Goal: Feedback & Contribution: Contribute content

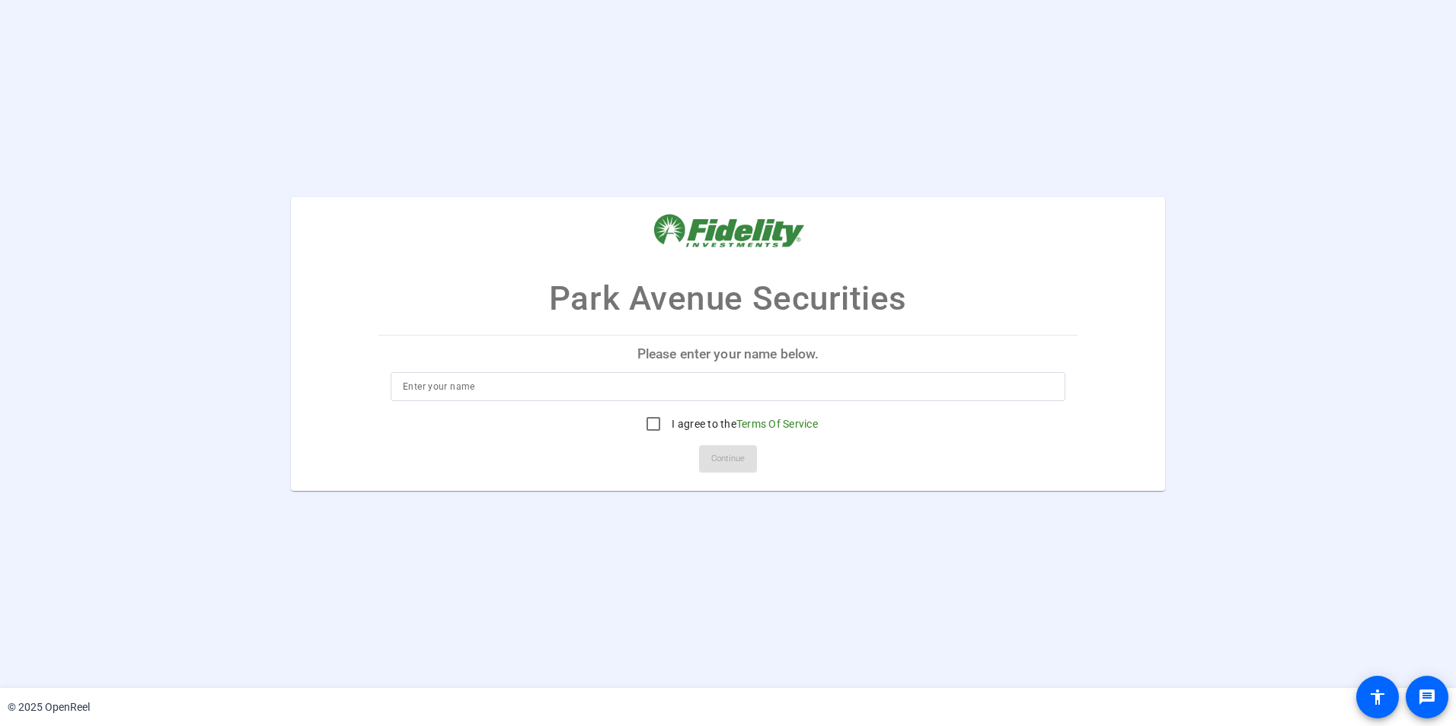
click at [648, 382] on input at bounding box center [728, 387] width 650 height 18
type input "[PERSON_NAME]"
click at [654, 421] on input "I agree to the Terms Of Service" at bounding box center [653, 424] width 30 height 30
checkbox input "true"
click at [720, 445] on span at bounding box center [728, 459] width 58 height 37
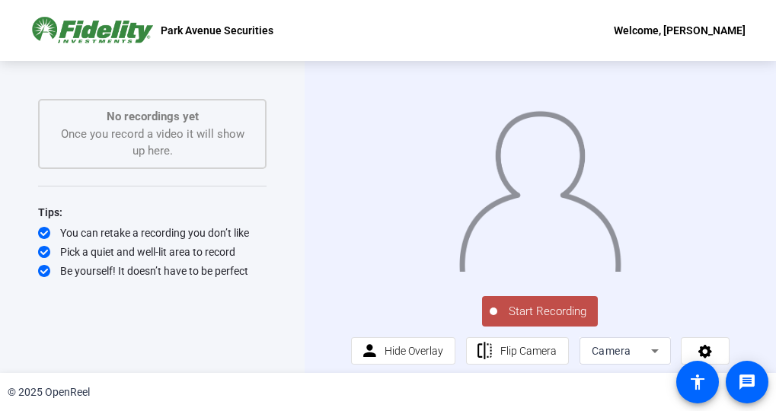
click at [264, 320] on div "Start Recording No recordings yet Once you record a video it will show up here.…" at bounding box center [152, 217] width 228 height 236
click at [544, 318] on span "Start Recording" at bounding box center [547, 312] width 101 height 18
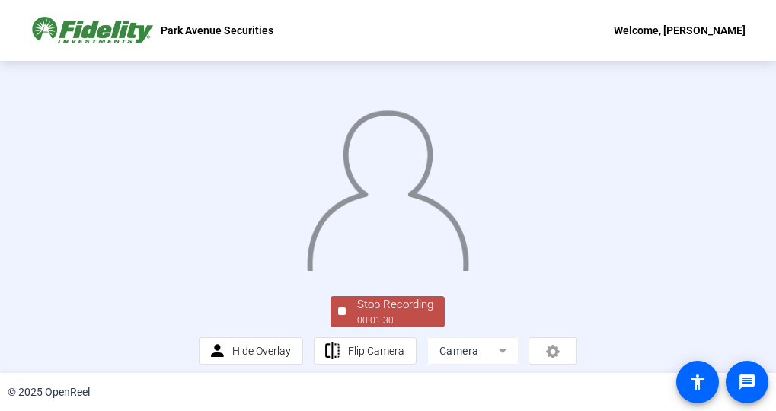
click at [401, 175] on img at bounding box center [388, 186] width 164 height 171
click at [386, 190] on img at bounding box center [388, 186] width 164 height 171
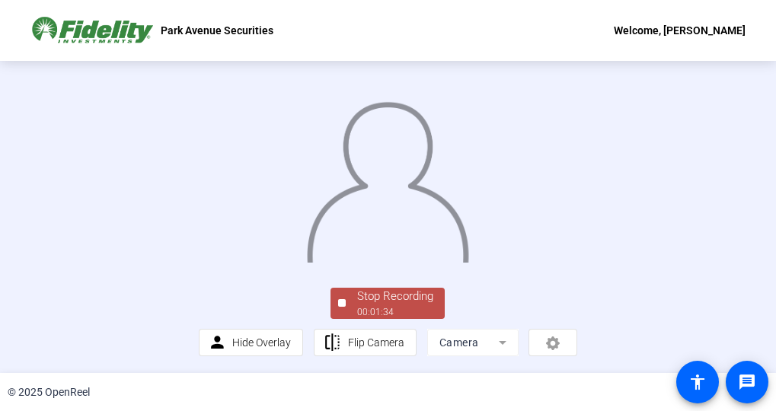
click at [386, 298] on div "Stop Recording" at bounding box center [395, 297] width 76 height 18
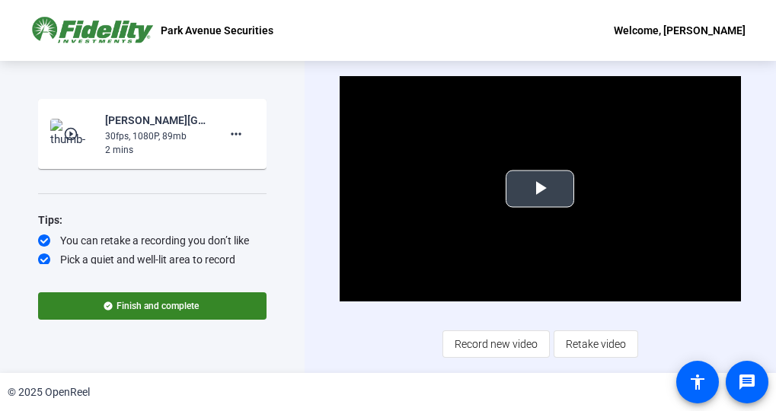
drag, startPoint x: 378, startPoint y: 144, endPoint x: 385, endPoint y: 155, distance: 12.9
click at [378, 144] on video "Video Player" at bounding box center [540, 188] width 401 height 225
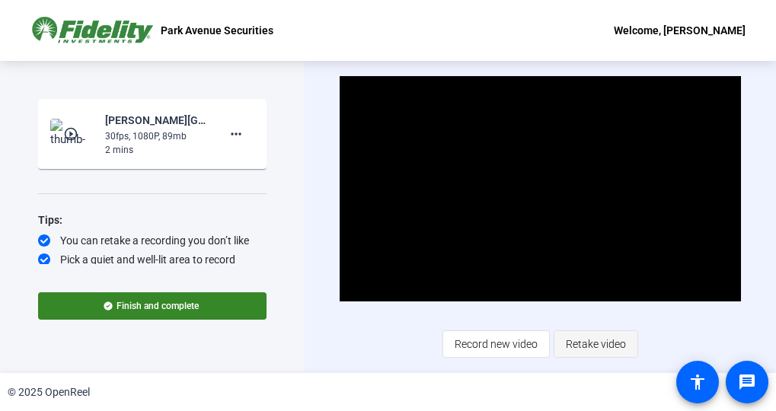
click at [611, 350] on span "Retake video" at bounding box center [596, 344] width 60 height 29
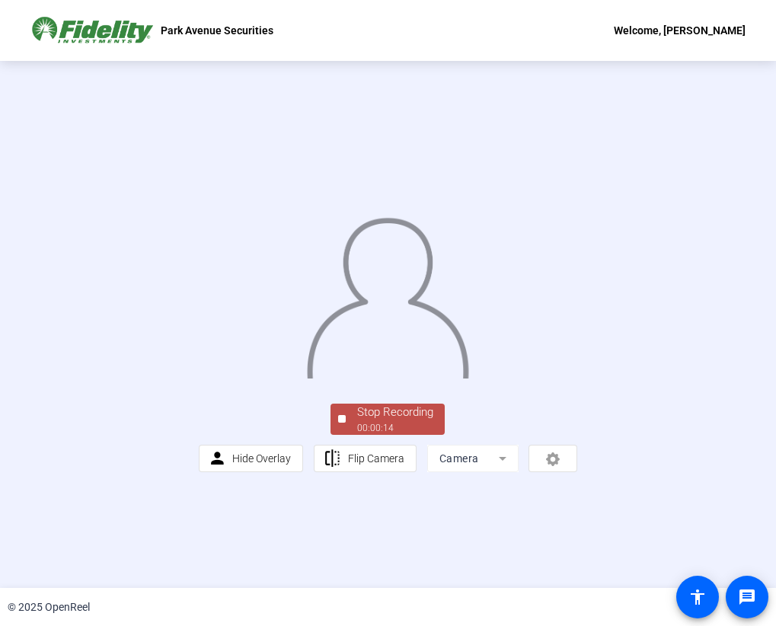
click at [385, 435] on div "00:00:14" at bounding box center [395, 428] width 76 height 14
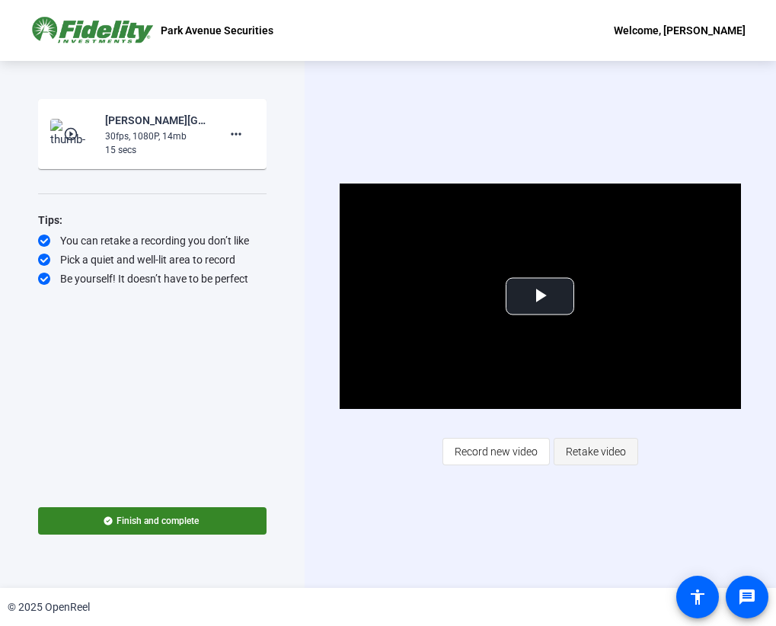
click at [591, 455] on span "Retake video" at bounding box center [596, 451] width 60 height 29
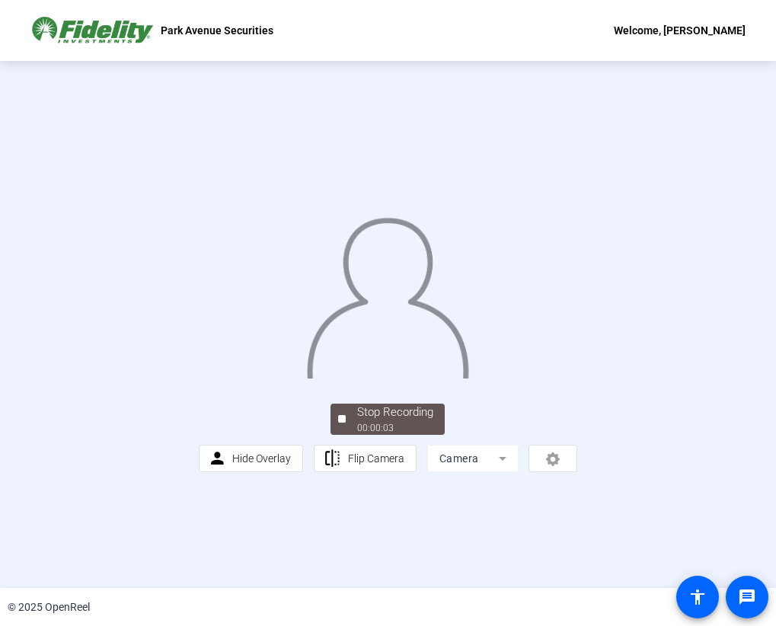
click at [374, 471] on div "Stop Recording 00:00:03 person Hide Overlay flip Flip Camera Camera" at bounding box center [388, 325] width 379 height 296
drag, startPoint x: 345, startPoint y: 553, endPoint x: 174, endPoint y: 541, distance: 171.7
click at [199, 472] on div "Stop Recording 00:00:09 person Hide Overlay flip Flip Camera Camera" at bounding box center [388, 437] width 379 height 72
click at [369, 421] on div "Stop Recording" at bounding box center [395, 413] width 76 height 18
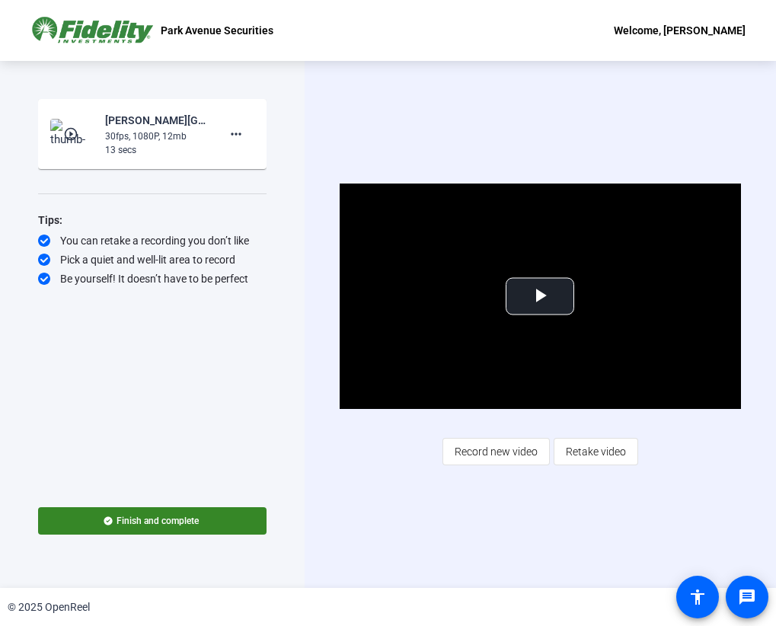
click at [578, 450] on span "Retake video" at bounding box center [596, 451] width 60 height 29
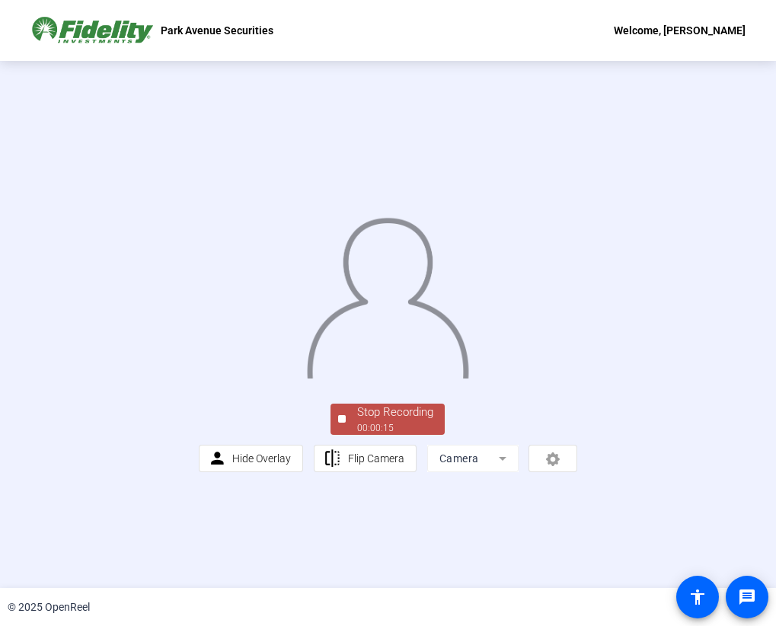
click at [414, 421] on div "Stop Recording" at bounding box center [395, 413] width 76 height 18
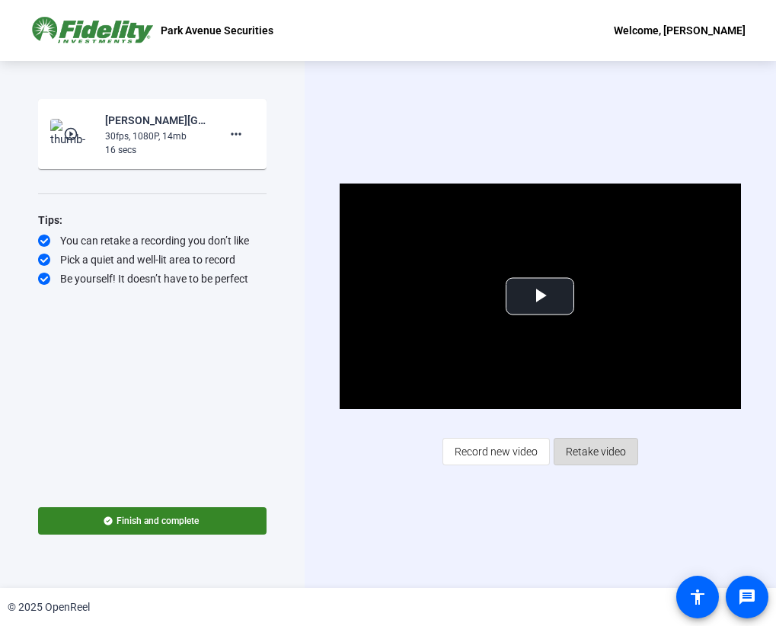
click at [598, 446] on span "Retake video" at bounding box center [596, 451] width 60 height 29
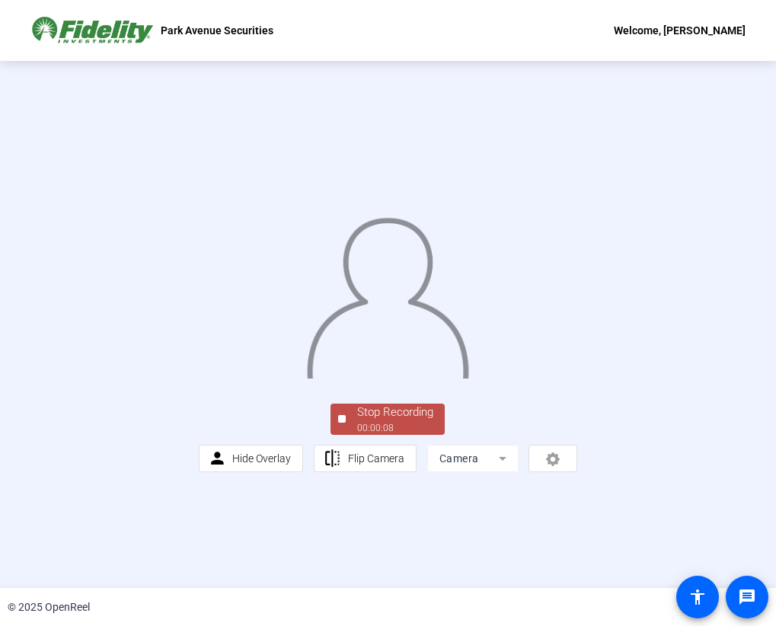
click at [372, 421] on div "Stop Recording" at bounding box center [395, 413] width 76 height 18
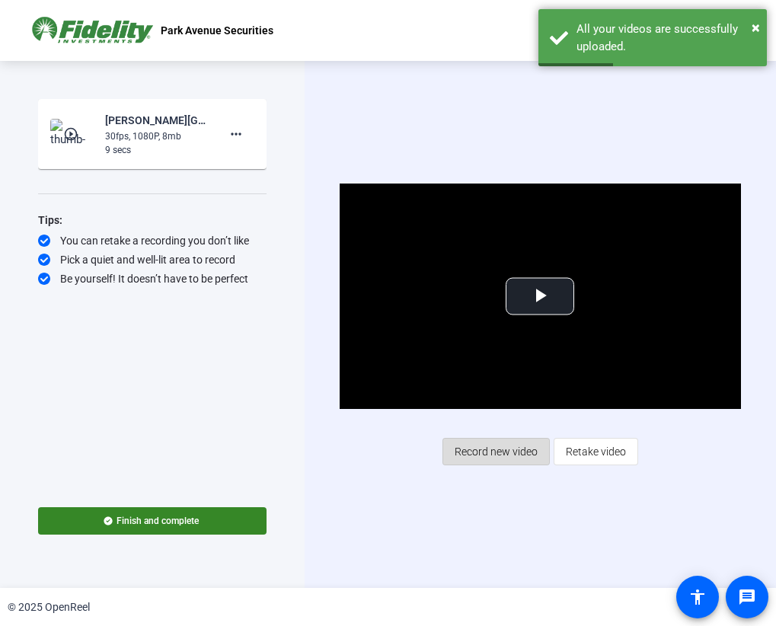
click at [512, 453] on span "Record new video" at bounding box center [496, 451] width 83 height 29
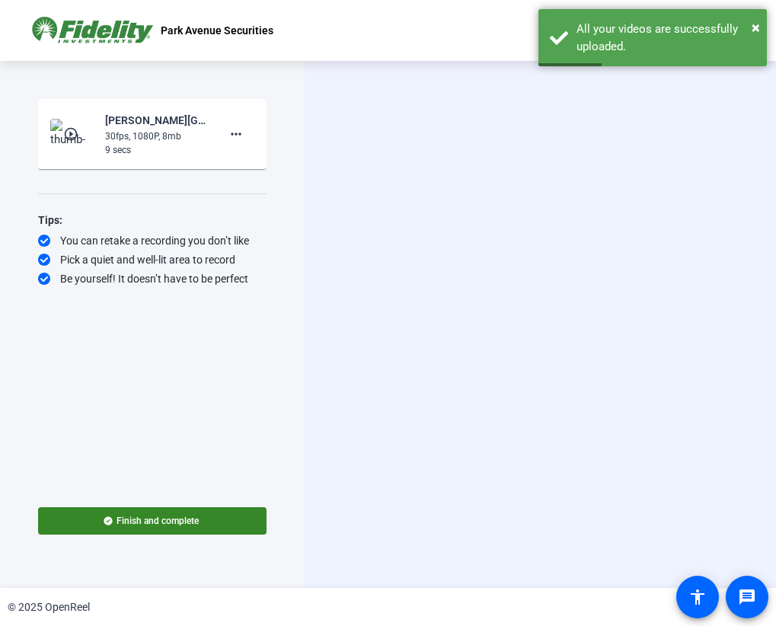
click at [512, 453] on div "Start Recording person Hide Overlay flip Flip Camera Camera" at bounding box center [540, 324] width 471 height 527
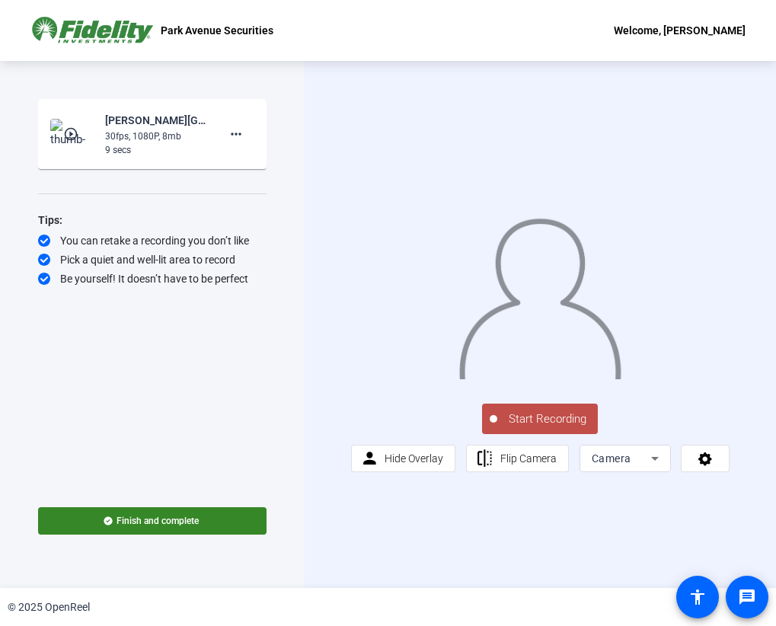
click at [522, 420] on span "Start Recording" at bounding box center [547, 419] width 101 height 18
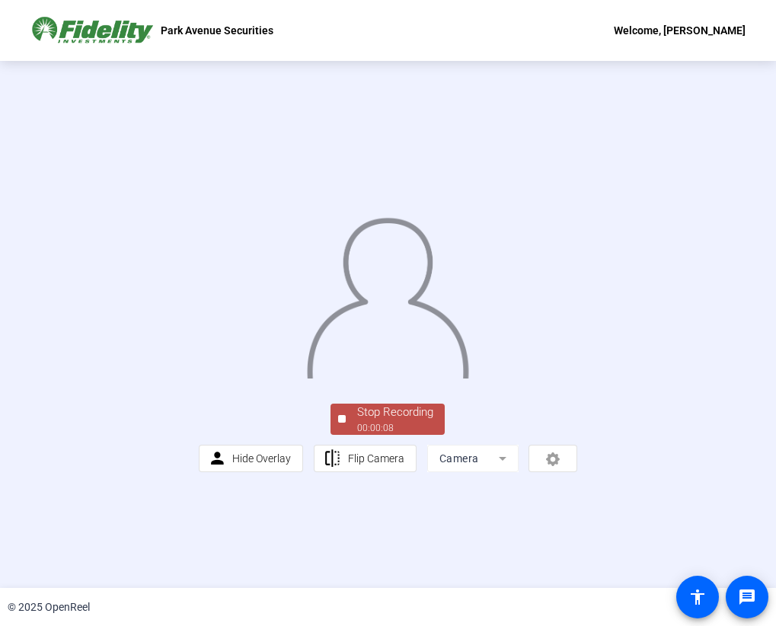
click at [366, 421] on div "Stop Recording" at bounding box center [395, 413] width 76 height 18
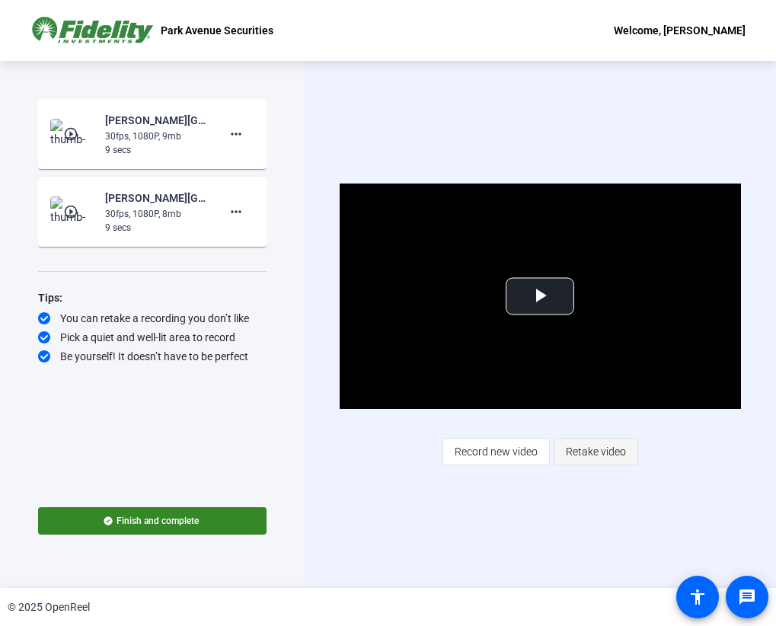
click at [606, 456] on span "Retake video" at bounding box center [596, 451] width 60 height 29
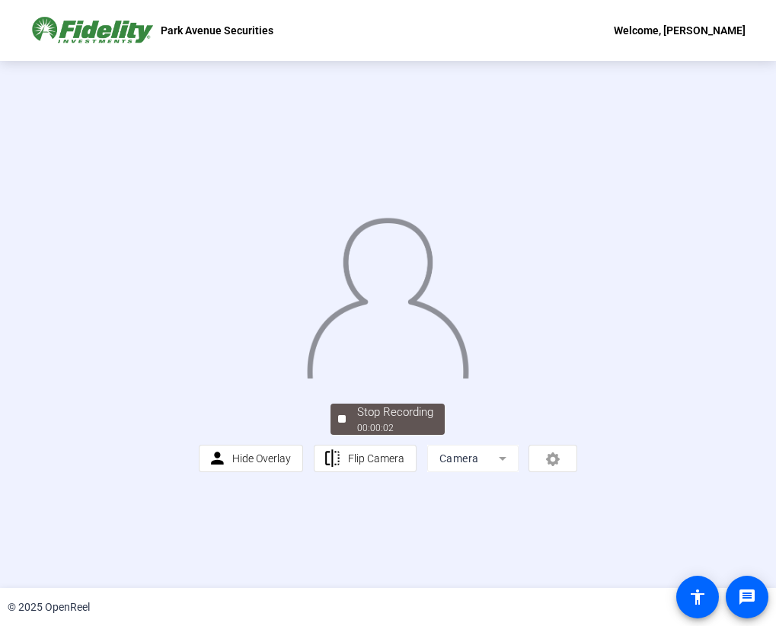
click at [578, 472] on div "Stop Recording 00:00:02 person Hide Overlay flip Flip Camera Camera" at bounding box center [388, 437] width 379 height 72
click at [366, 473] on span "Flip Camera" at bounding box center [376, 458] width 56 height 29
click at [363, 473] on span "Flip Camera" at bounding box center [376, 458] width 56 height 29
click at [380, 421] on div "Stop Recording" at bounding box center [395, 413] width 76 height 18
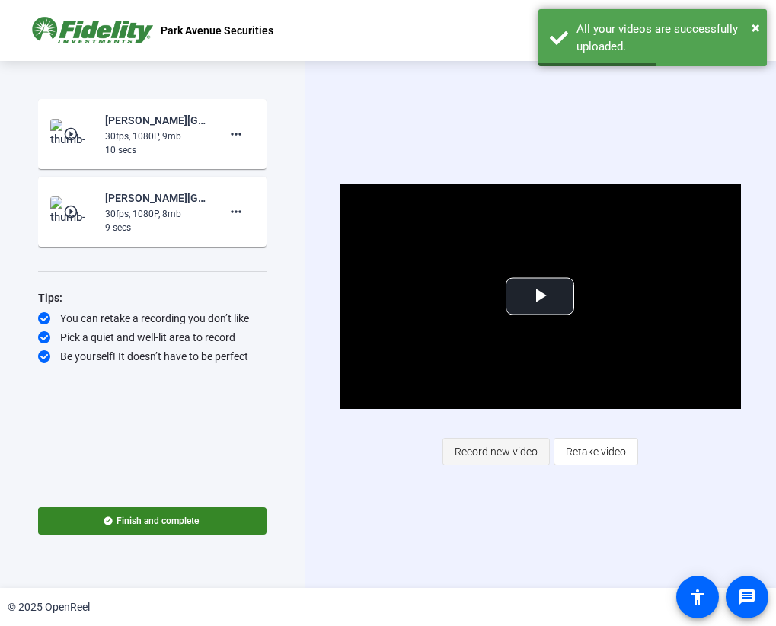
click at [504, 445] on span "Record new video" at bounding box center [496, 451] width 83 height 29
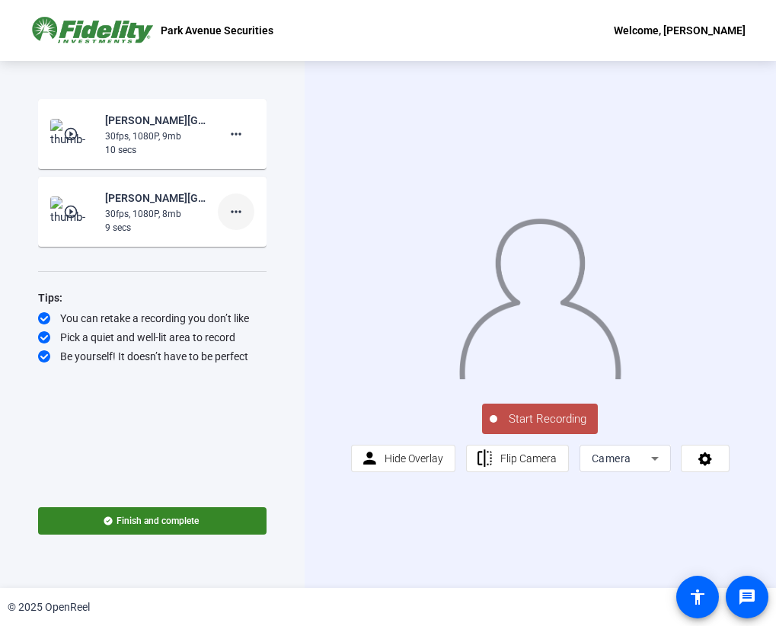
click at [243, 216] on mat-icon "more_horiz" at bounding box center [236, 212] width 18 height 18
click at [265, 247] on span "Delete clip" at bounding box center [260, 244] width 61 height 18
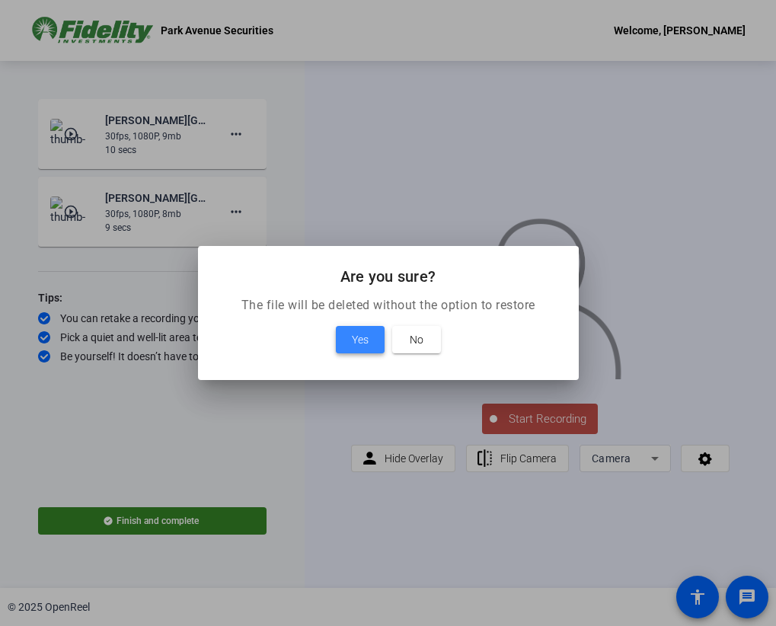
click at [346, 340] on span at bounding box center [360, 339] width 49 height 37
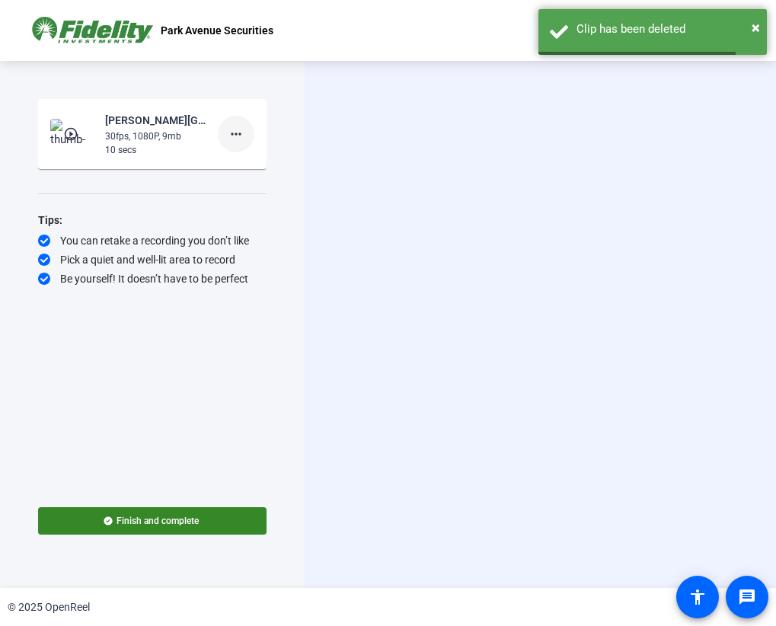
click at [240, 134] on mat-icon "more_horiz" at bounding box center [236, 134] width 18 height 18
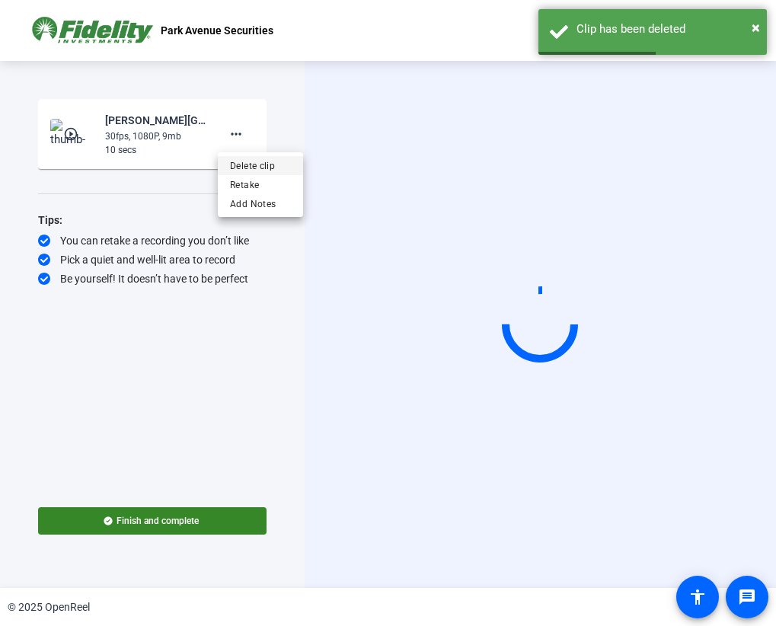
click at [271, 168] on span "Delete clip" at bounding box center [260, 166] width 61 height 18
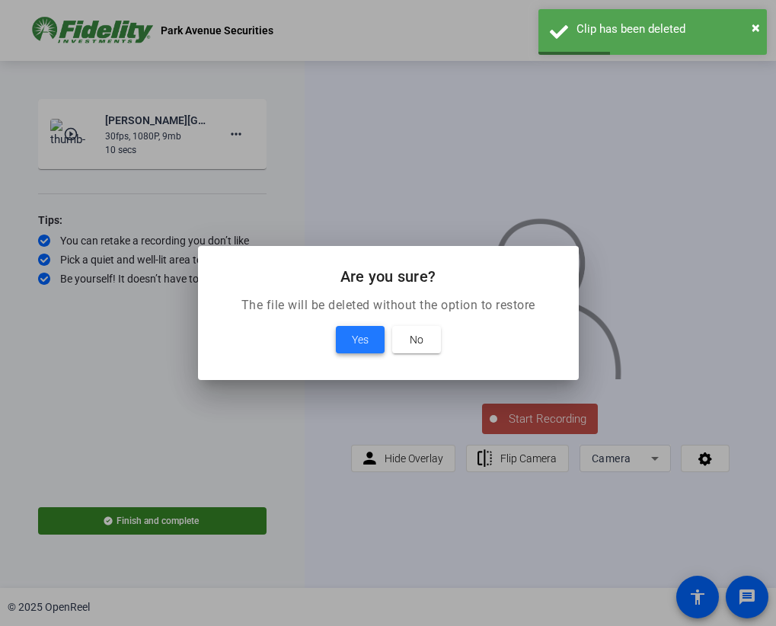
click at [350, 337] on span at bounding box center [360, 339] width 49 height 37
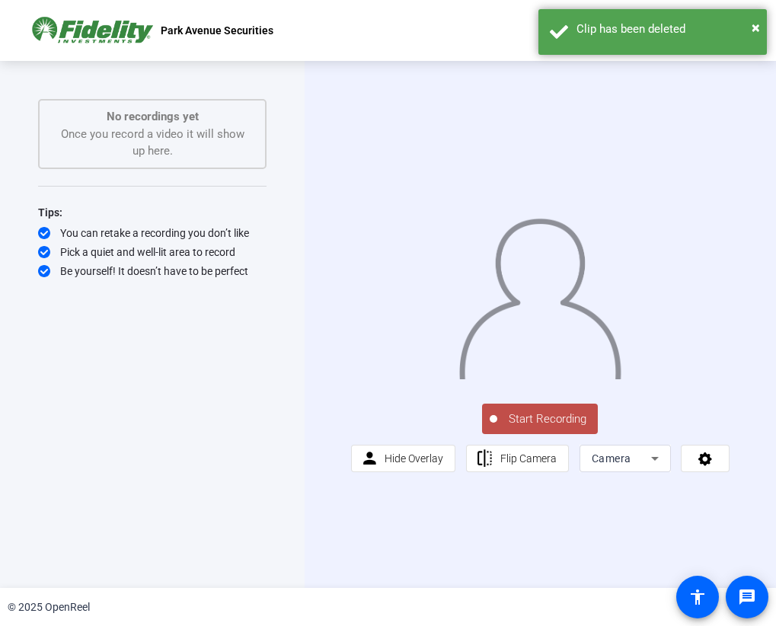
click at [502, 423] on span "Start Recording" at bounding box center [547, 419] width 101 height 18
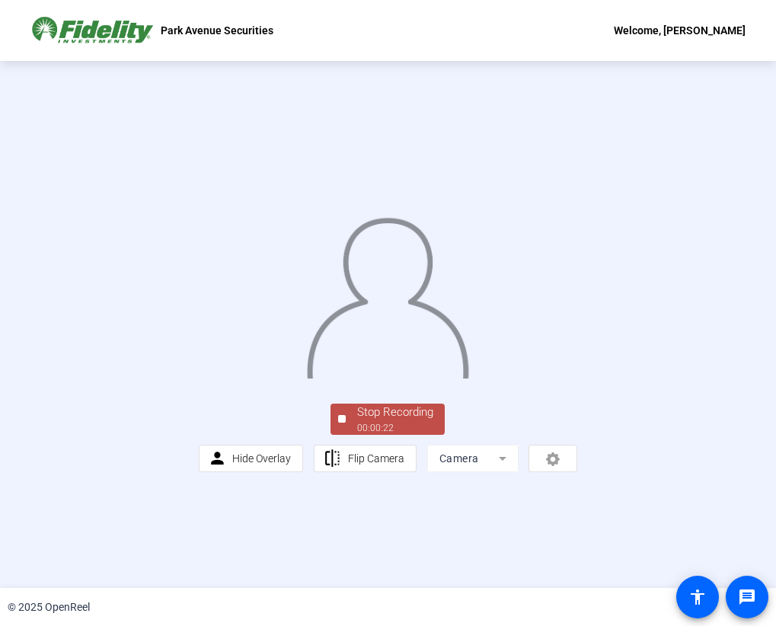
click at [404, 421] on div "Stop Recording" at bounding box center [395, 413] width 76 height 18
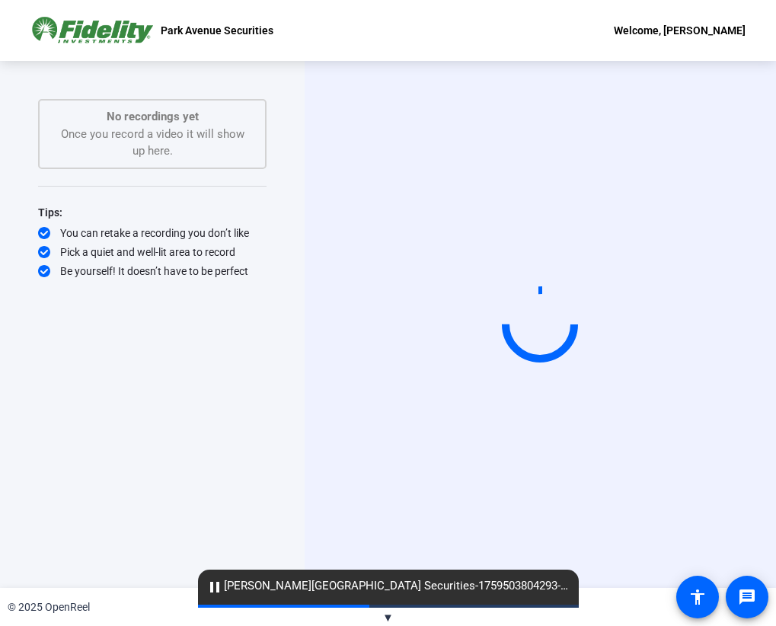
drag, startPoint x: 332, startPoint y: 444, endPoint x: 234, endPoint y: 386, distance: 114.0
click at [234, 386] on div "Start Recording No recordings yet Once you record a video it will show up here.…" at bounding box center [152, 308] width 228 height 419
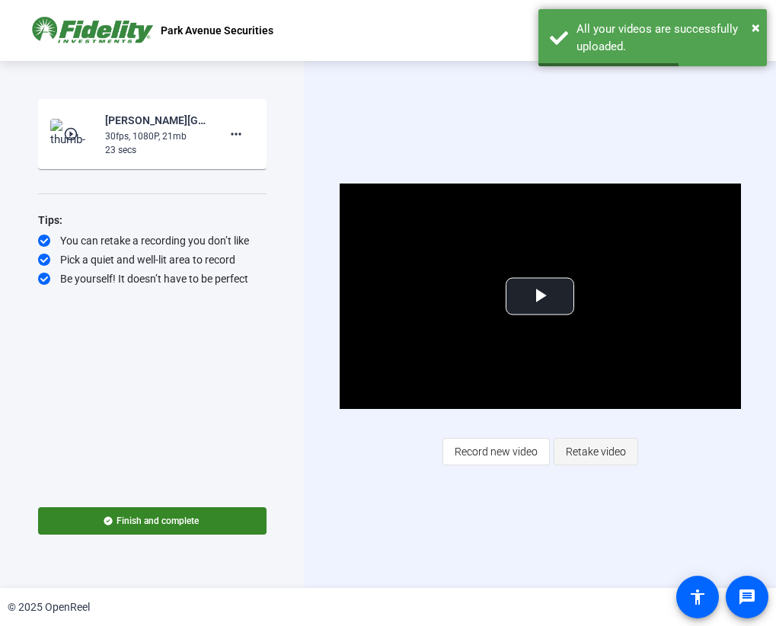
click at [604, 450] on span "Retake video" at bounding box center [596, 451] width 60 height 29
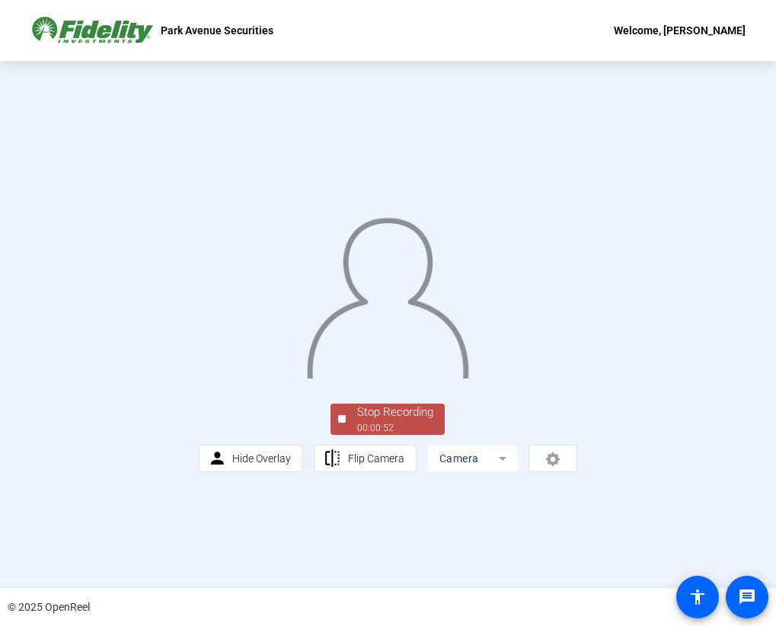
click at [384, 421] on div "Stop Recording" at bounding box center [395, 413] width 76 height 18
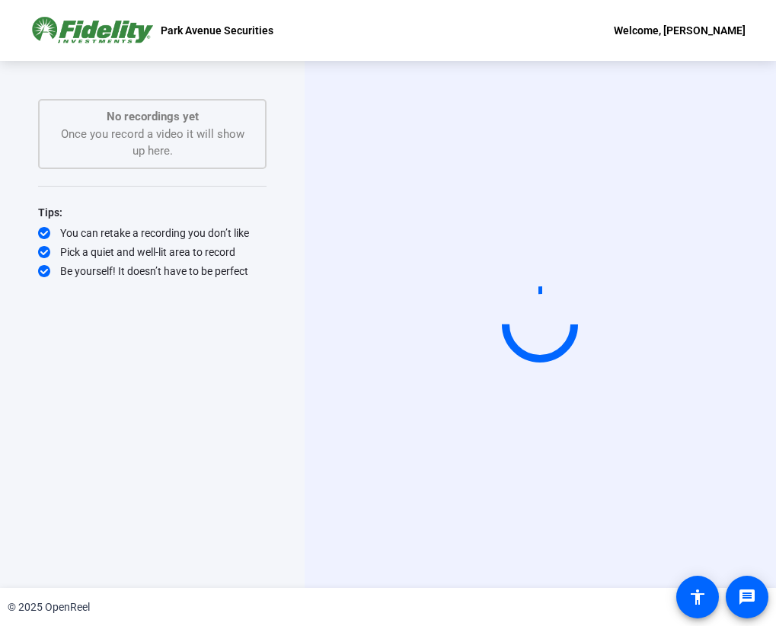
click at [484, 359] on video at bounding box center [540, 324] width 228 height 129
click at [481, 359] on video at bounding box center [540, 324] width 228 height 129
click at [538, 331] on circle at bounding box center [540, 324] width 77 height 77
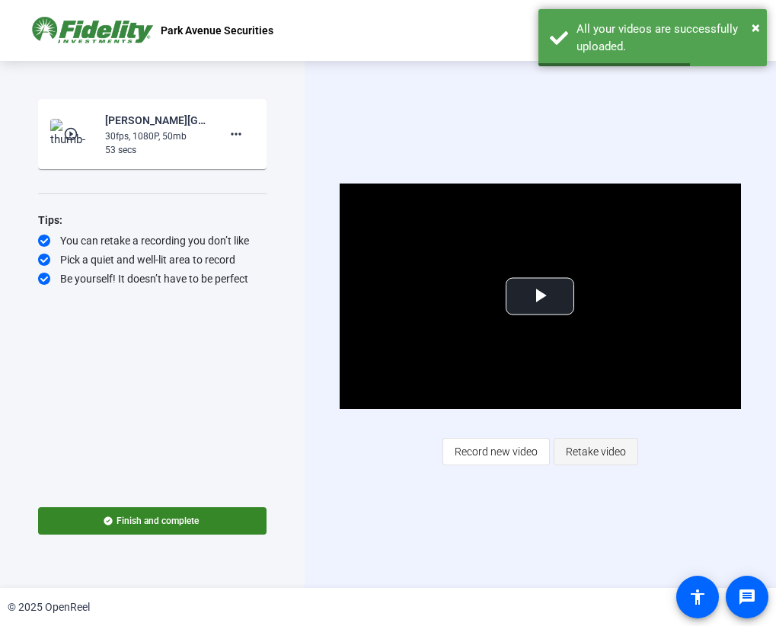
click at [596, 452] on span "Retake video" at bounding box center [596, 451] width 60 height 29
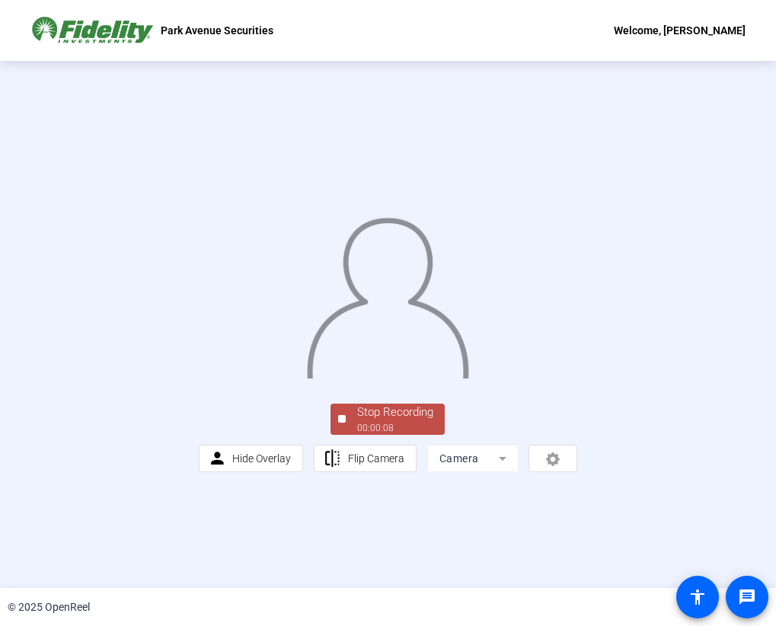
click at [385, 421] on div "Stop Recording" at bounding box center [395, 413] width 76 height 18
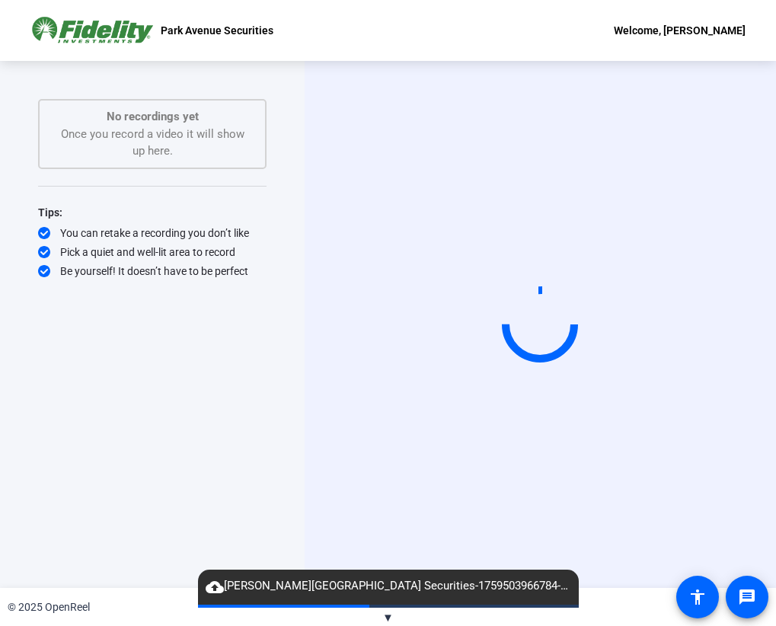
click at [139, 356] on div "Start Recording No recordings yet Once you record a video it will show up here.…" at bounding box center [152, 308] width 228 height 419
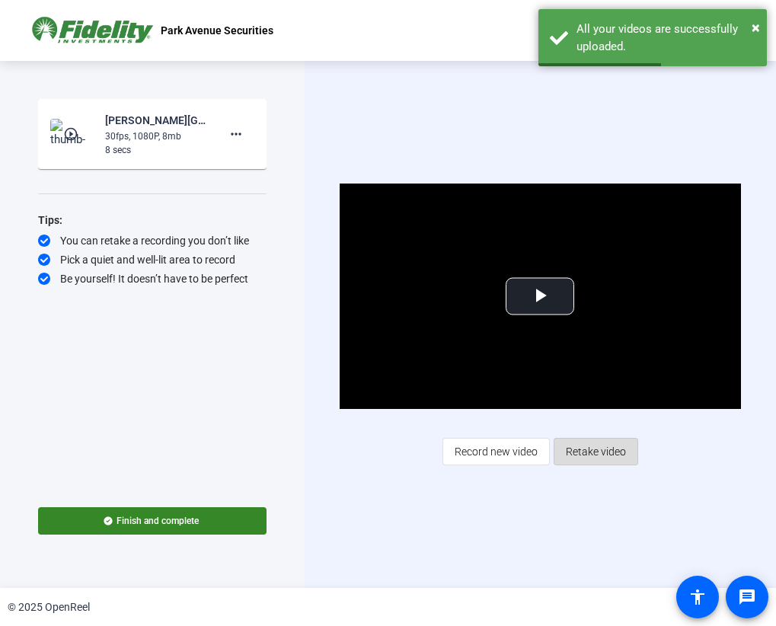
click at [621, 453] on span "Retake video" at bounding box center [596, 451] width 60 height 29
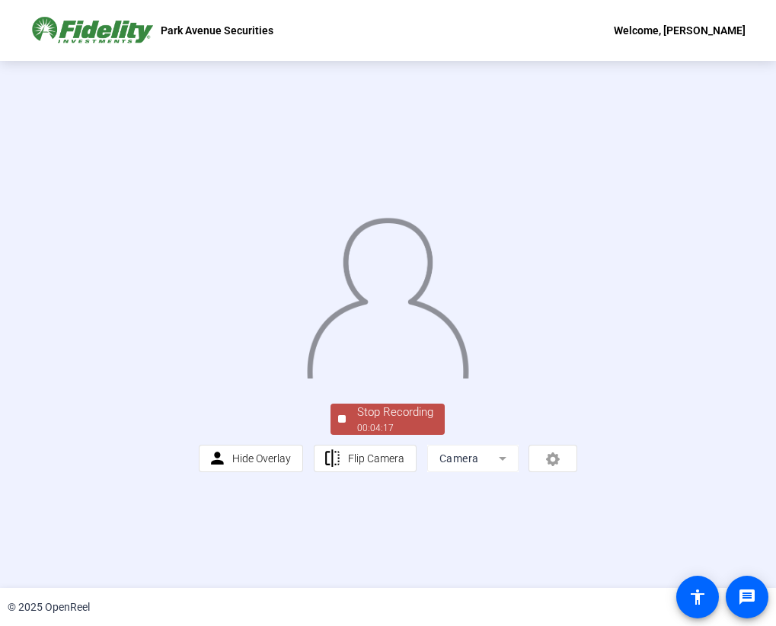
click at [407, 421] on div "Stop Recording" at bounding box center [395, 413] width 76 height 18
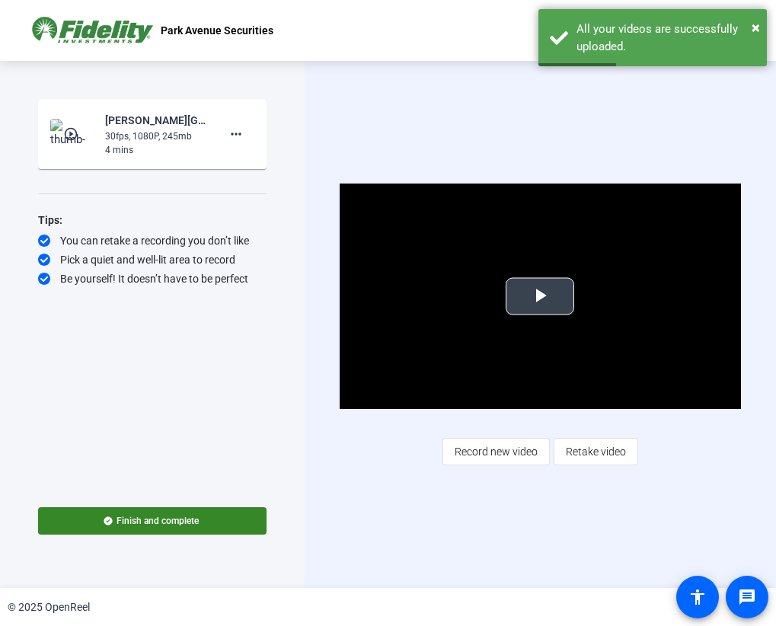
click at [540, 296] on span "Video Player" at bounding box center [540, 296] width 0 height 0
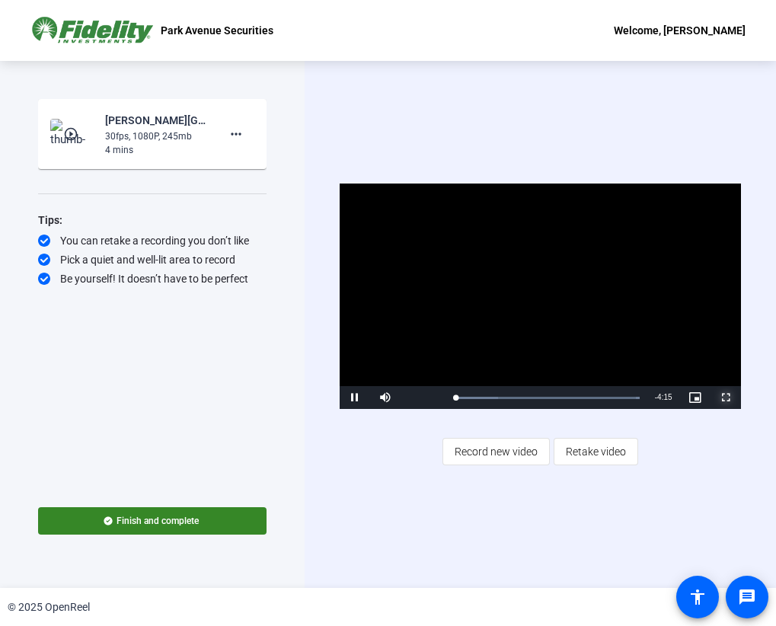
click at [728, 398] on span "Video Player" at bounding box center [725, 398] width 30 height 0
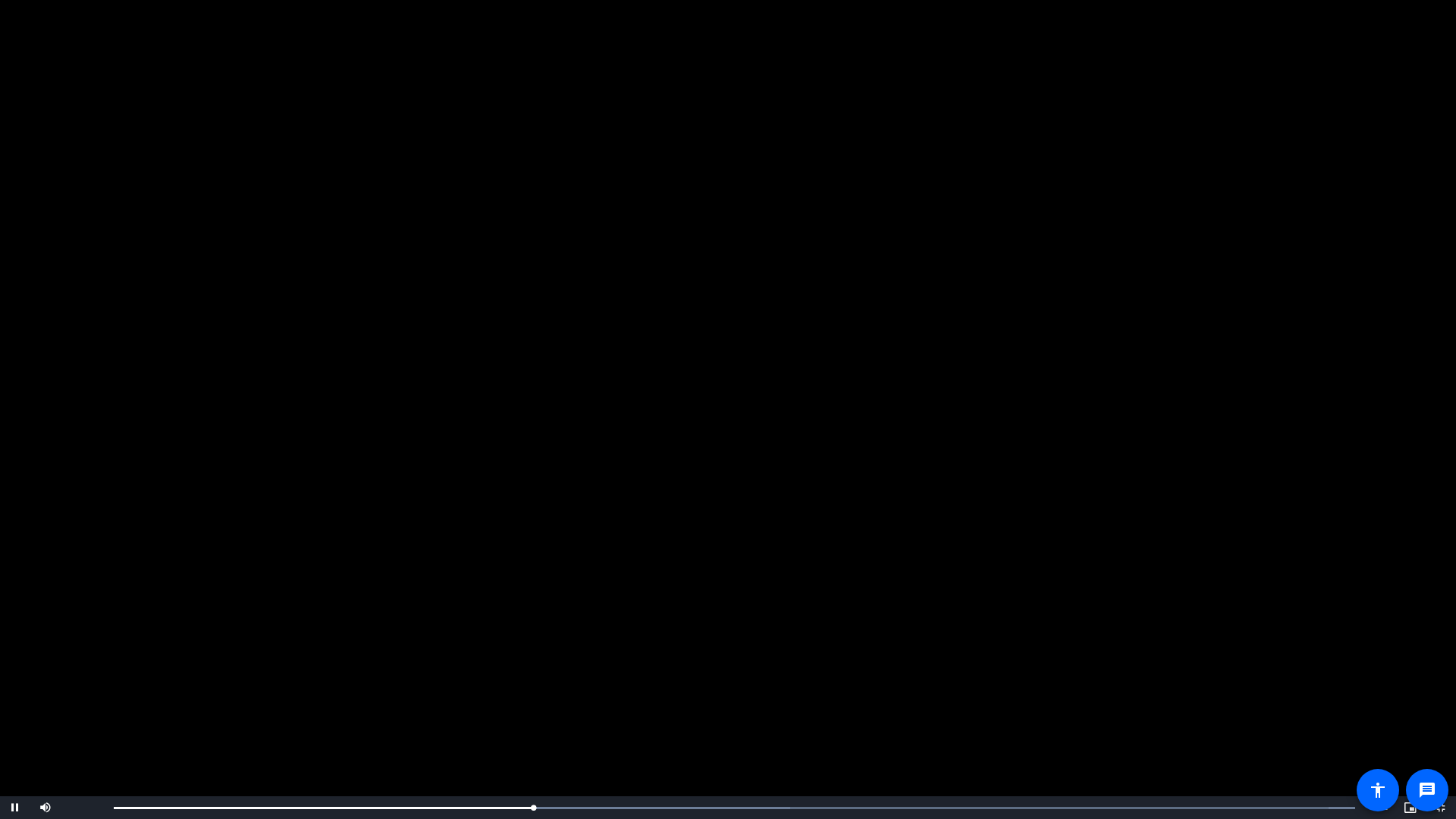
click at [482, 515] on video "Video Player" at bounding box center [728, 410] width 1456 height 819
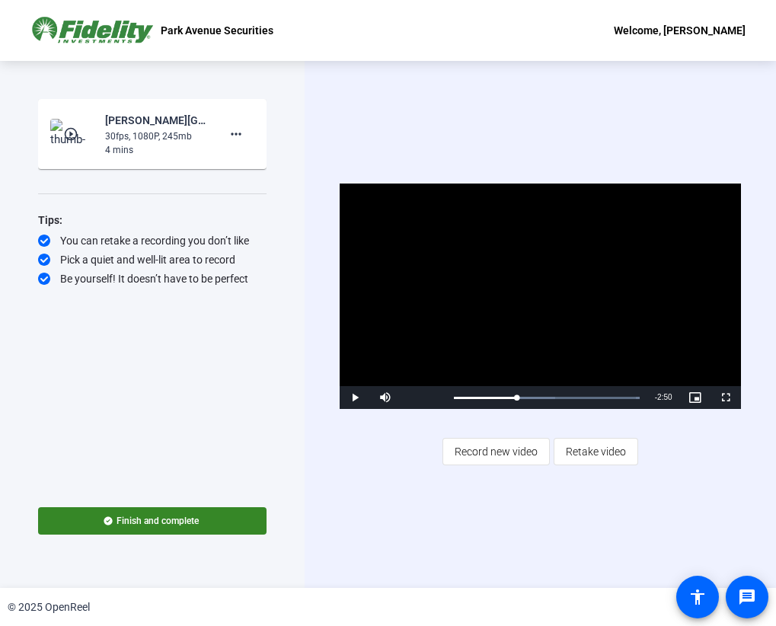
click at [465, 452] on span "Record new video" at bounding box center [496, 451] width 83 height 29
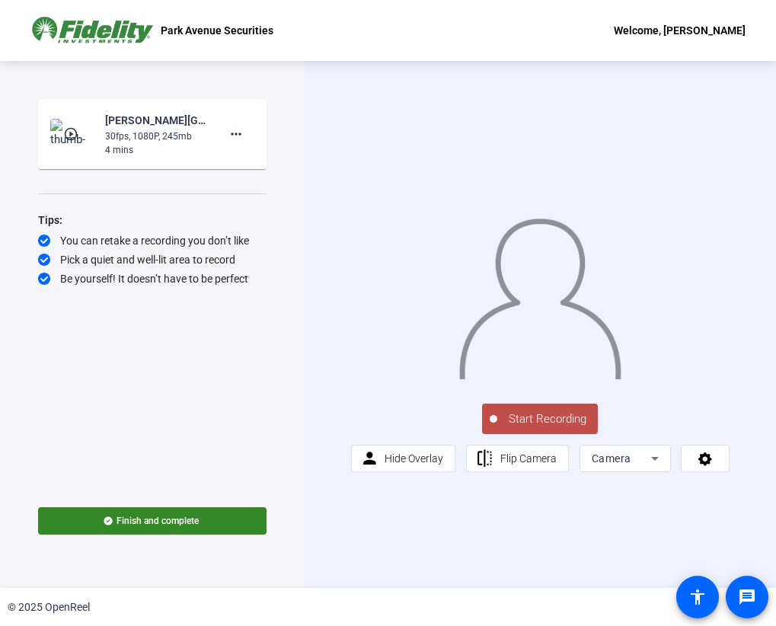
click at [538, 422] on span "Start Recording" at bounding box center [547, 419] width 101 height 18
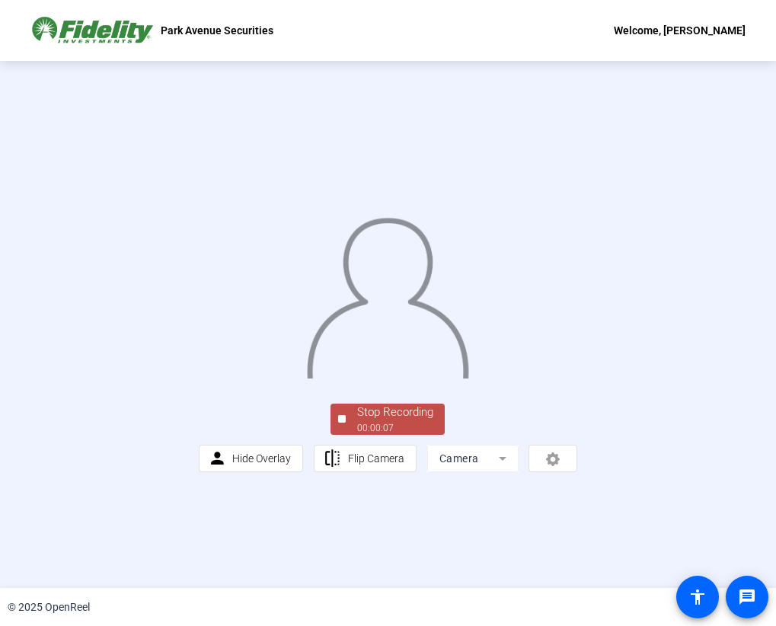
click at [378, 435] on div "00:00:07" at bounding box center [395, 428] width 76 height 14
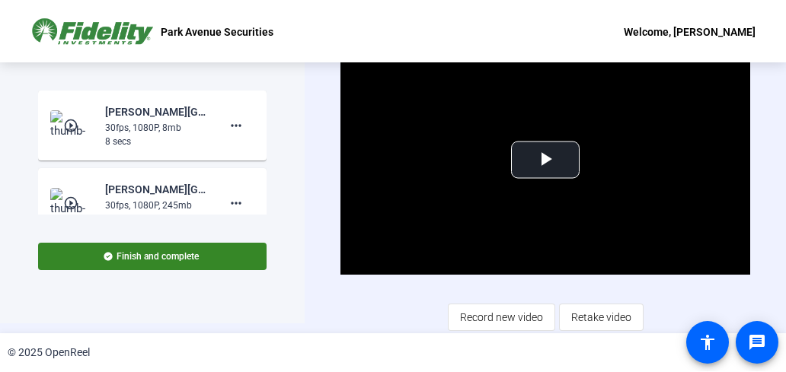
scroll to position [9, 0]
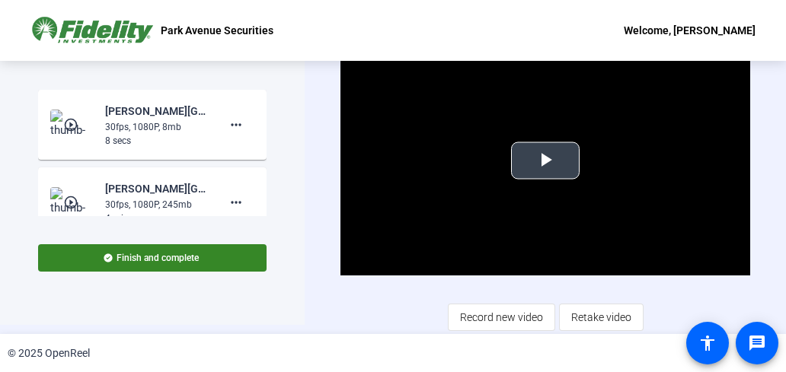
click at [545, 161] on span "Video Player" at bounding box center [545, 161] width 0 height 0
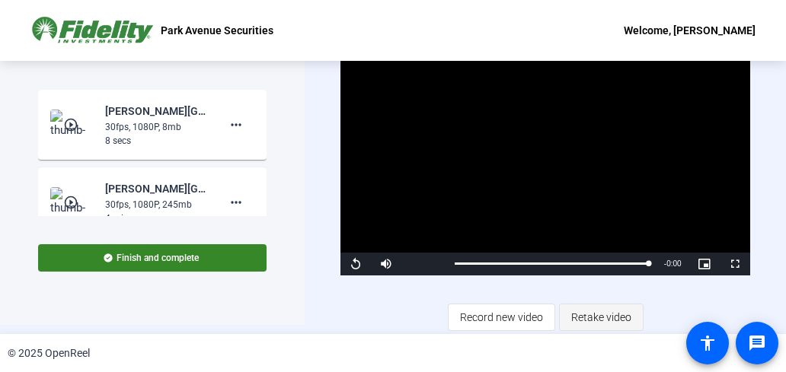
click at [590, 313] on span "Retake video" at bounding box center [601, 317] width 60 height 29
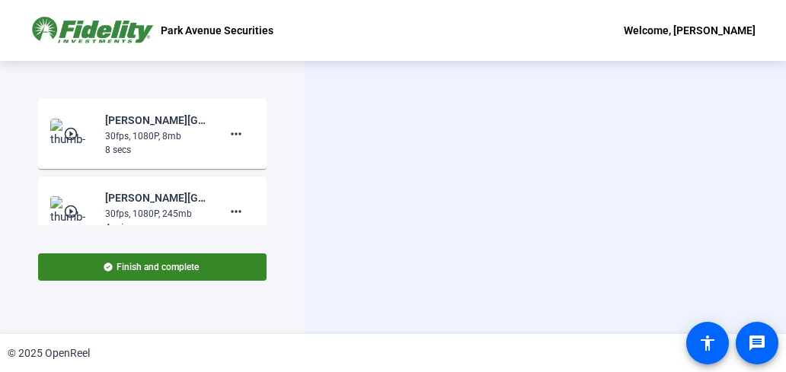
scroll to position [0, 0]
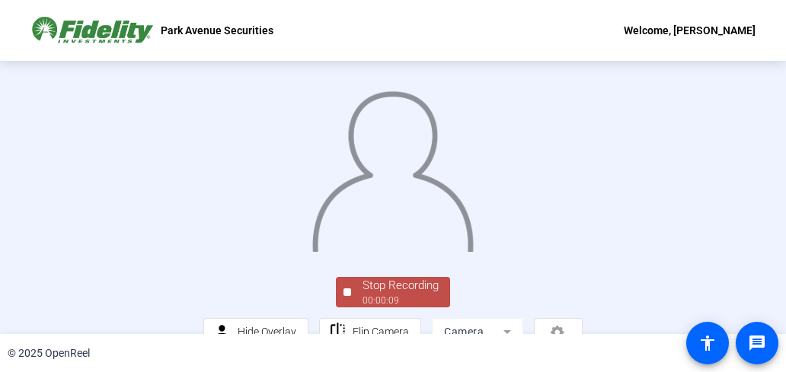
click at [583, 263] on div at bounding box center [392, 155] width 379 height 213
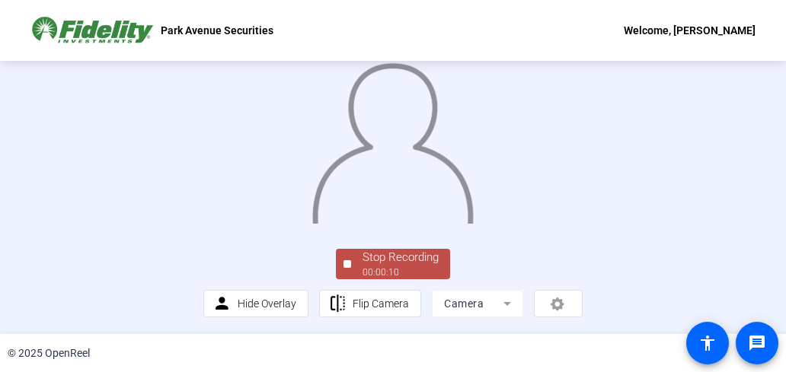
scroll to position [107, 0]
click at [427, 270] on div "00:00:10" at bounding box center [400, 273] width 76 height 14
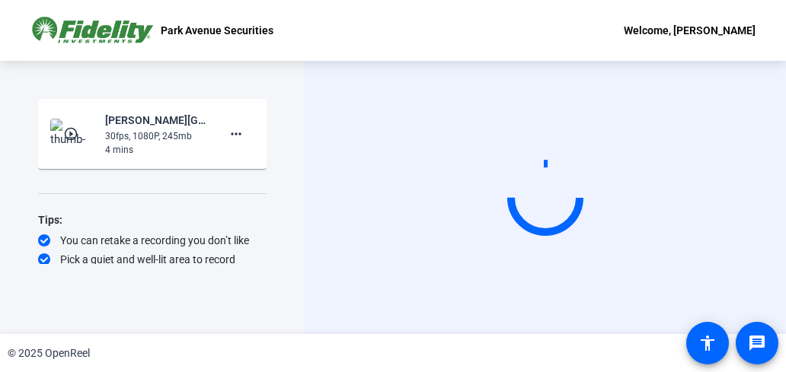
scroll to position [0, 0]
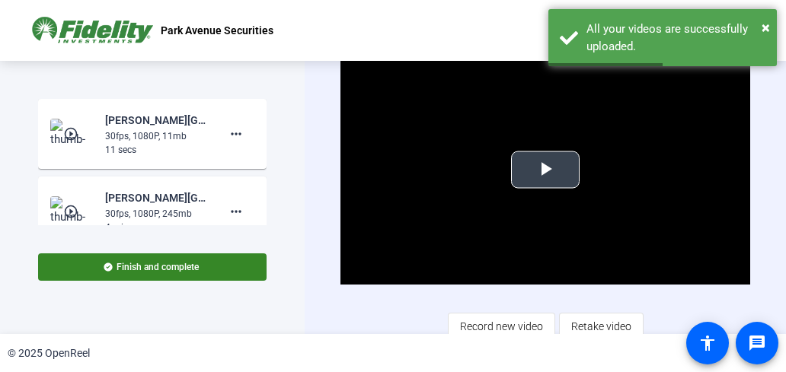
click at [545, 170] on span "Video Player" at bounding box center [545, 170] width 0 height 0
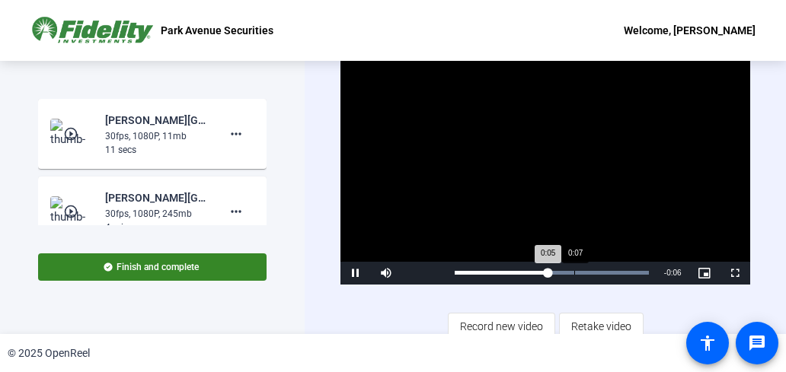
scroll to position [9, 0]
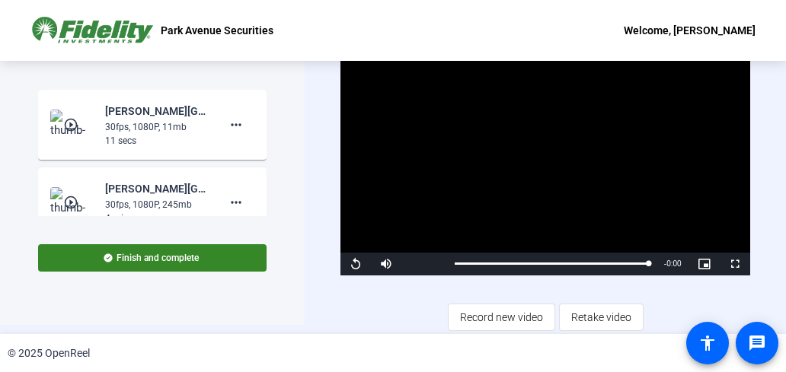
drag, startPoint x: 592, startPoint y: 318, endPoint x: 585, endPoint y: 312, distance: 9.3
click at [592, 318] on span "Retake video" at bounding box center [601, 317] width 60 height 29
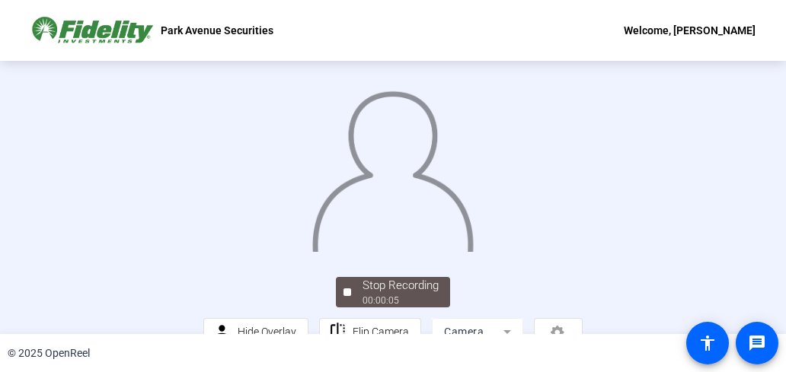
click at [459, 195] on img at bounding box center [393, 166] width 164 height 171
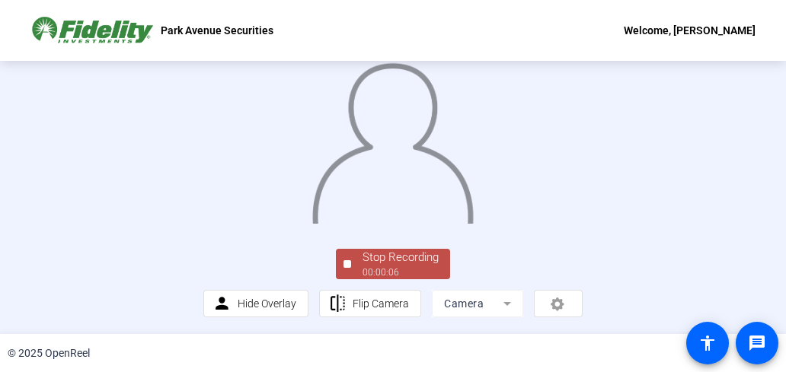
click at [369, 264] on div "Stop Recording" at bounding box center [400, 258] width 76 height 18
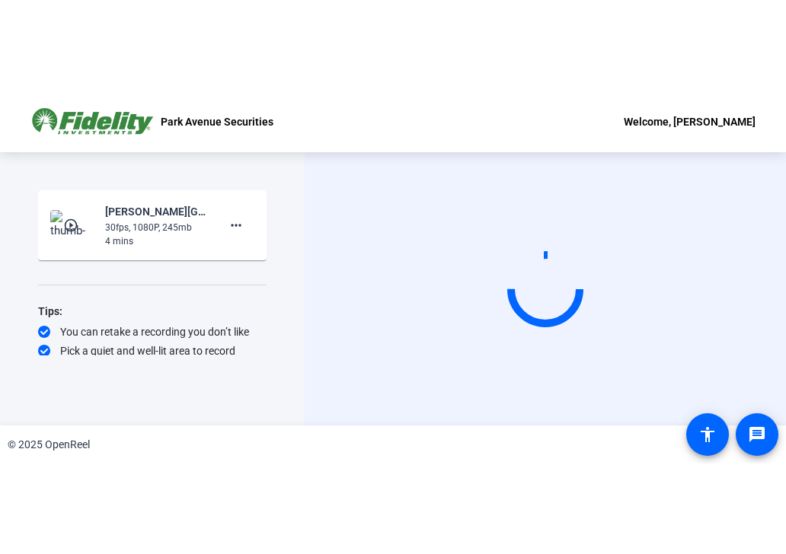
scroll to position [0, 0]
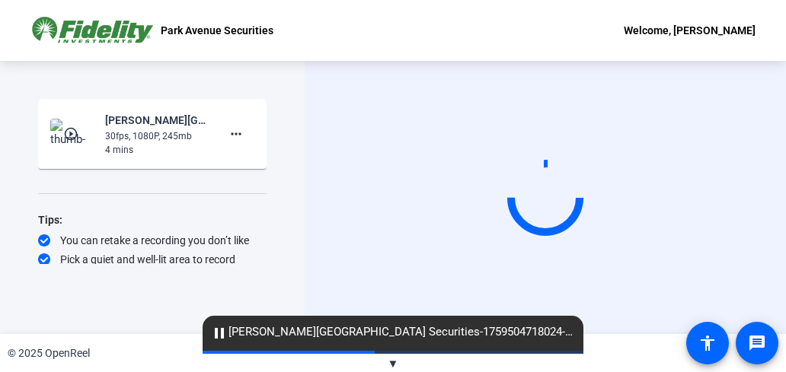
click at [417, 372] on html "Accessibility Screen-Reader Guide, Feedback, and Issue Reporting | New window P…" at bounding box center [393, 186] width 786 height 372
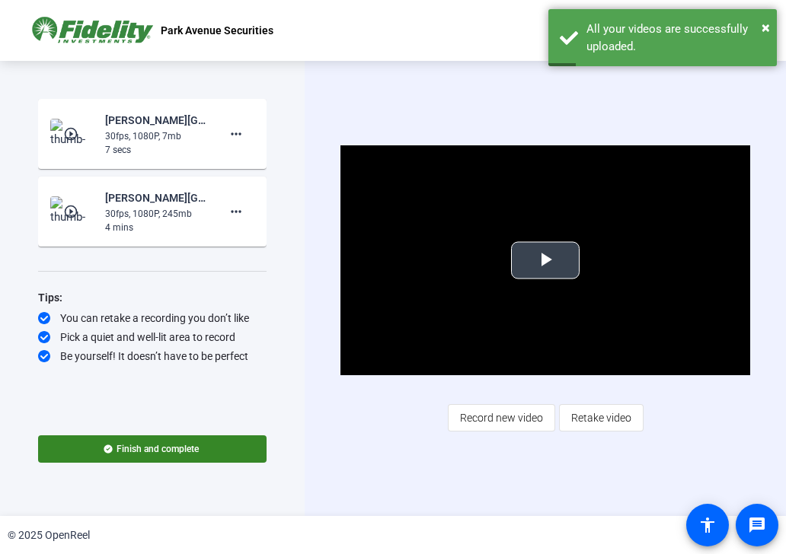
drag, startPoint x: 684, startPoint y: 413, endPoint x: 614, endPoint y: 340, distance: 101.8
click at [684, 414] on div "Video Player is loading. Play Video Play Mute Current Time 0:00 / Duration 0:06…" at bounding box center [544, 288] width 409 height 286
click at [545, 260] on span "Video Player" at bounding box center [545, 260] width 0 height 0
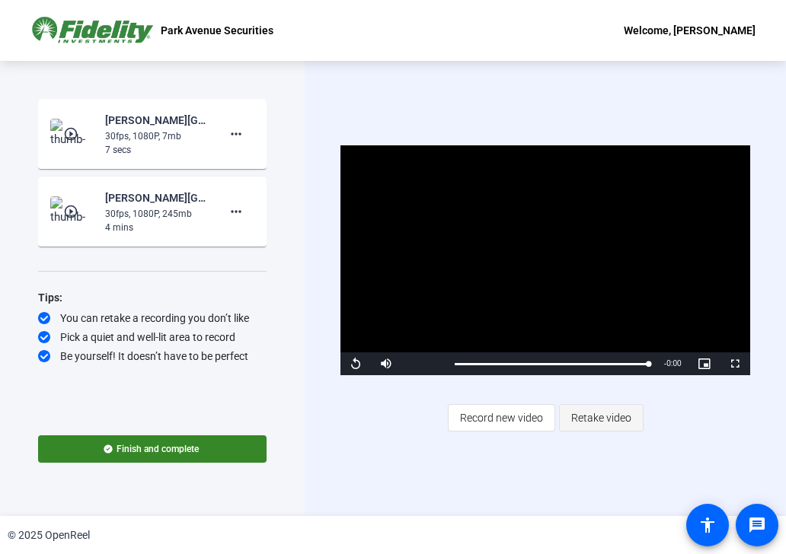
click at [580, 416] on span "Retake video" at bounding box center [601, 418] width 60 height 29
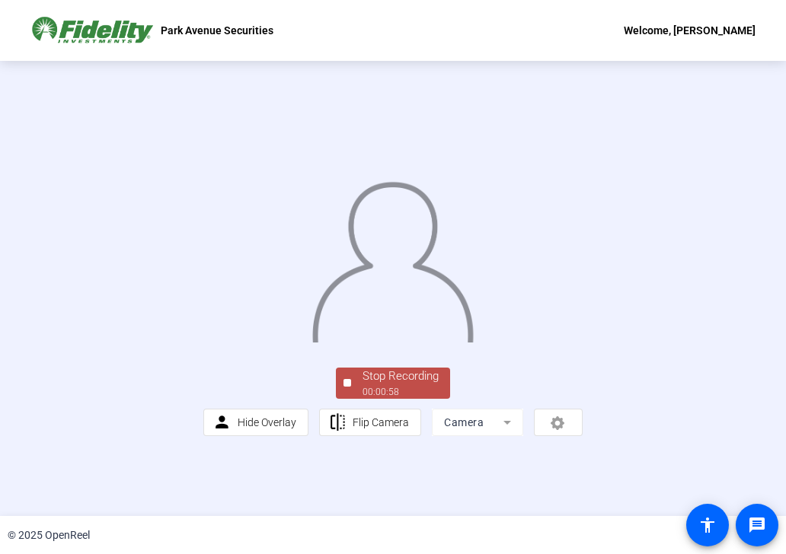
click at [417, 385] on div "Stop Recording" at bounding box center [400, 377] width 76 height 18
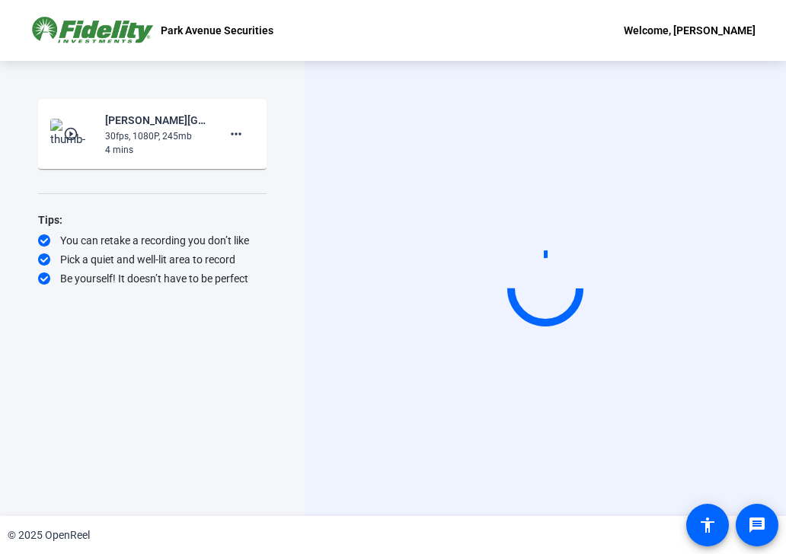
click at [584, 155] on div "Start Recording" at bounding box center [545, 288] width 481 height 455
click at [593, 154] on div "Start Recording" at bounding box center [545, 288] width 481 height 455
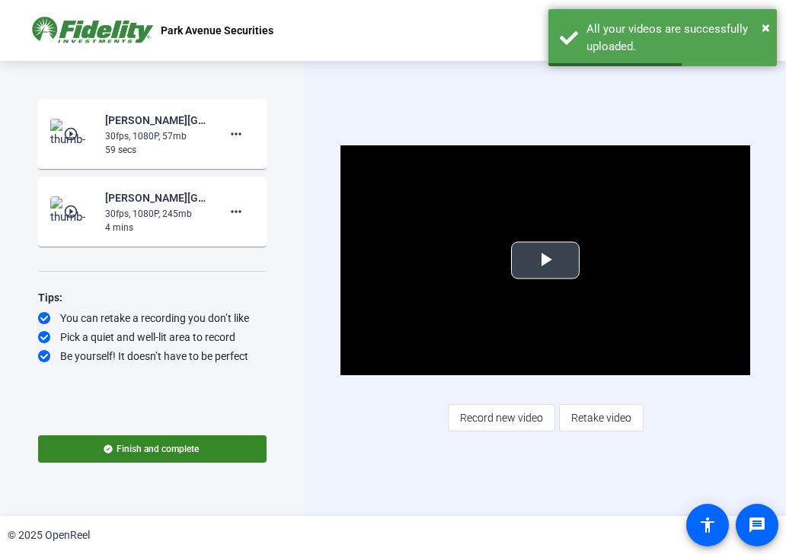
click at [545, 260] on span "Video Player" at bounding box center [545, 260] width 0 height 0
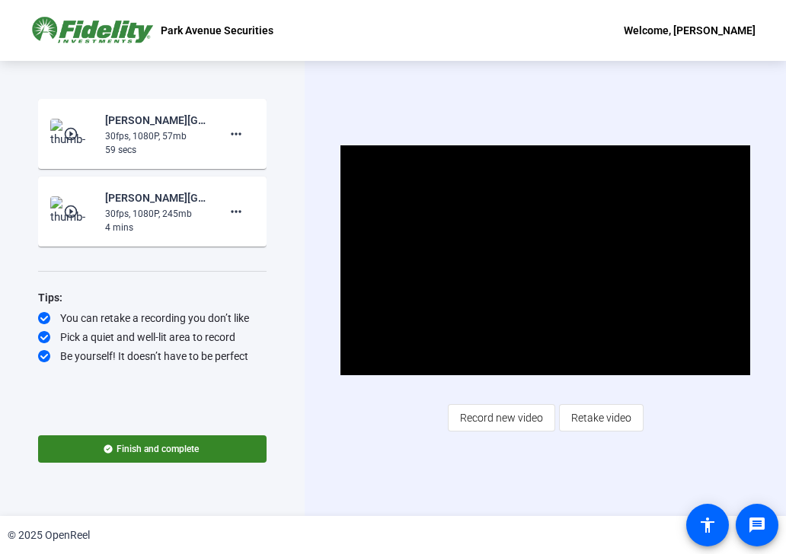
click at [155, 142] on div "30fps, 1080P, 57mb" at bounding box center [156, 136] width 102 height 14
click at [65, 142] on img at bounding box center [72, 134] width 45 height 30
click at [88, 212] on img at bounding box center [72, 211] width 45 height 30
click at [545, 260] on span "Video Player" at bounding box center [545, 260] width 0 height 0
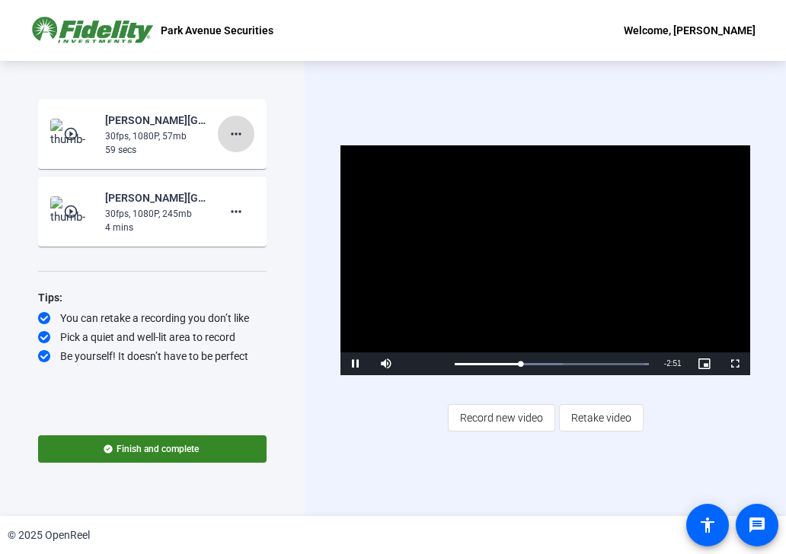
click at [240, 133] on mat-icon "more_horiz" at bounding box center [236, 134] width 18 height 18
click at [252, 168] on span "Delete clip" at bounding box center [260, 166] width 61 height 18
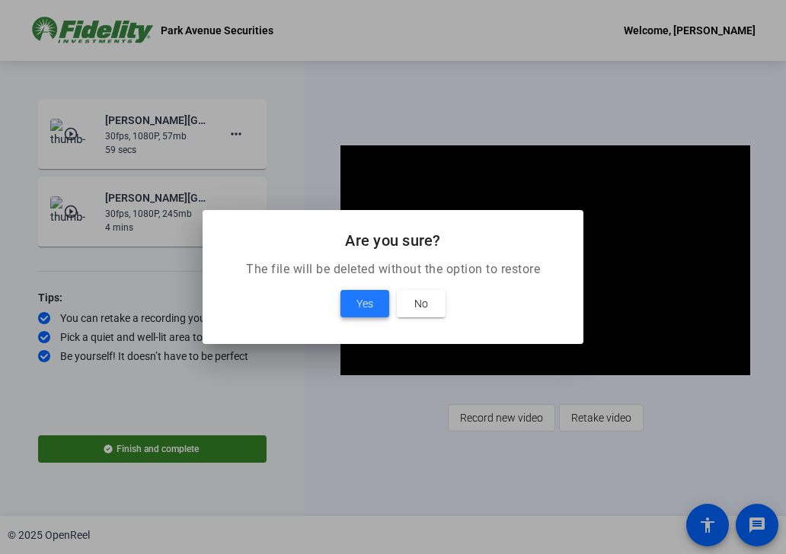
click at [359, 305] on span "Yes" at bounding box center [364, 304] width 17 height 18
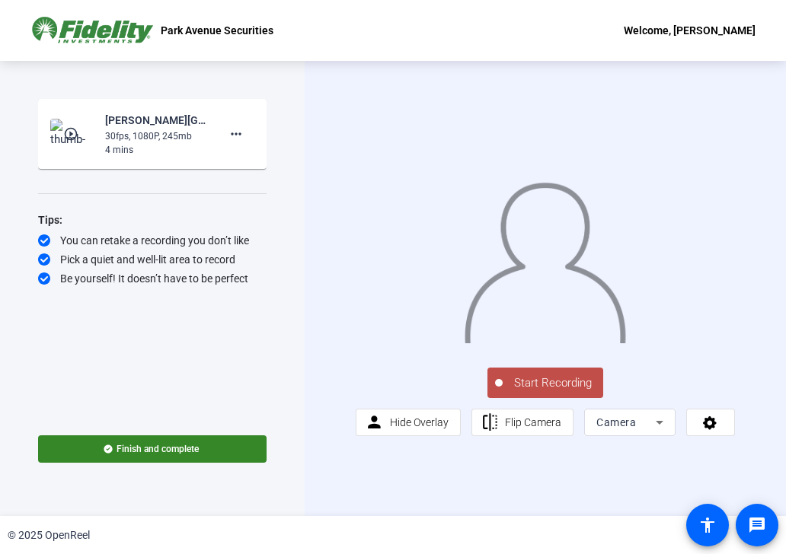
click at [563, 392] on span "Start Recording" at bounding box center [553, 384] width 101 height 18
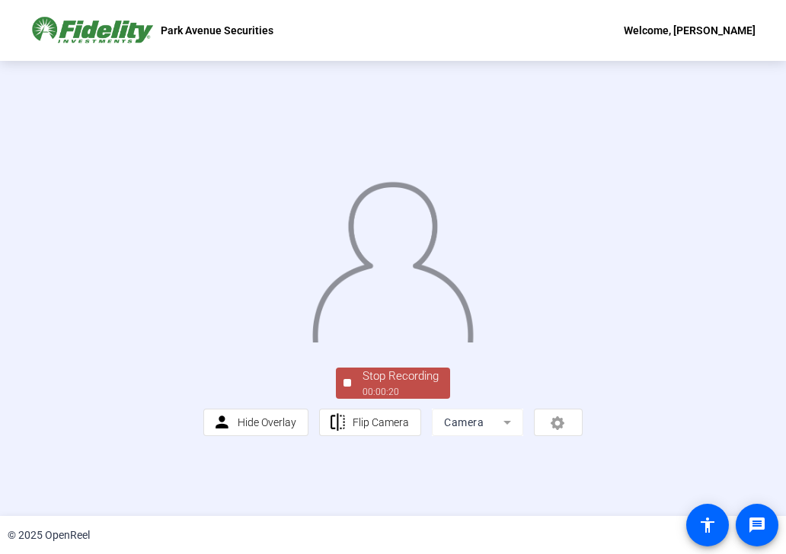
click at [407, 399] on div "00:00:20" at bounding box center [400, 392] width 76 height 14
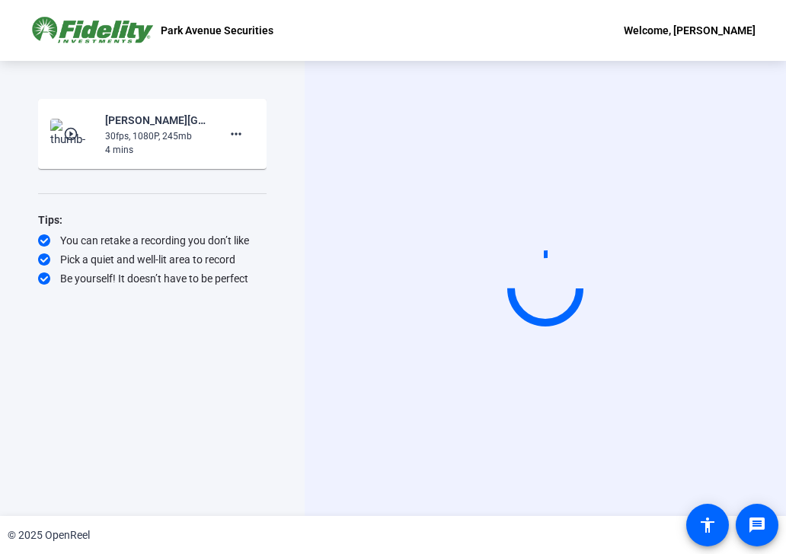
click at [629, 423] on div "Start Recording" at bounding box center [545, 288] width 481 height 455
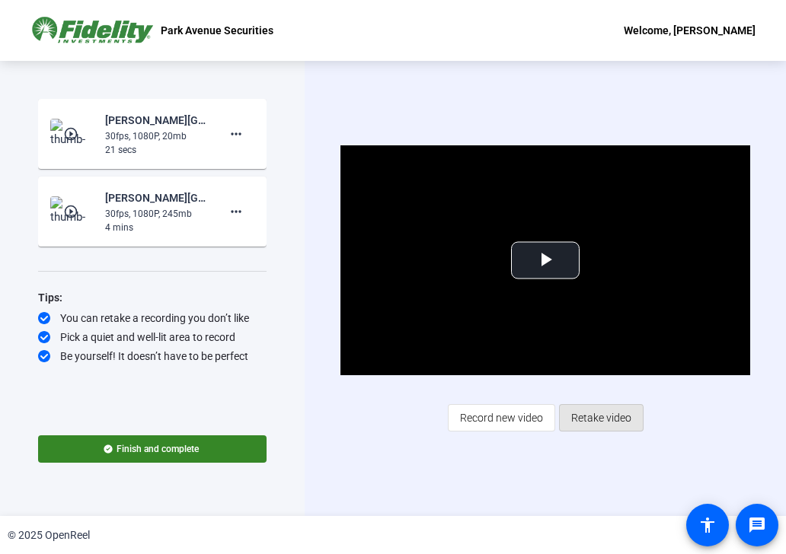
click at [599, 424] on span "Retake video" at bounding box center [601, 418] width 60 height 29
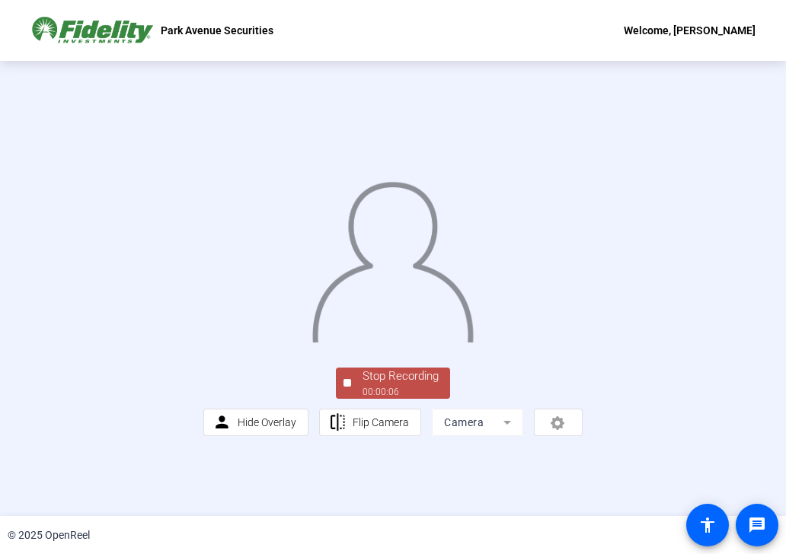
click at [415, 399] on div "00:00:06" at bounding box center [400, 392] width 76 height 14
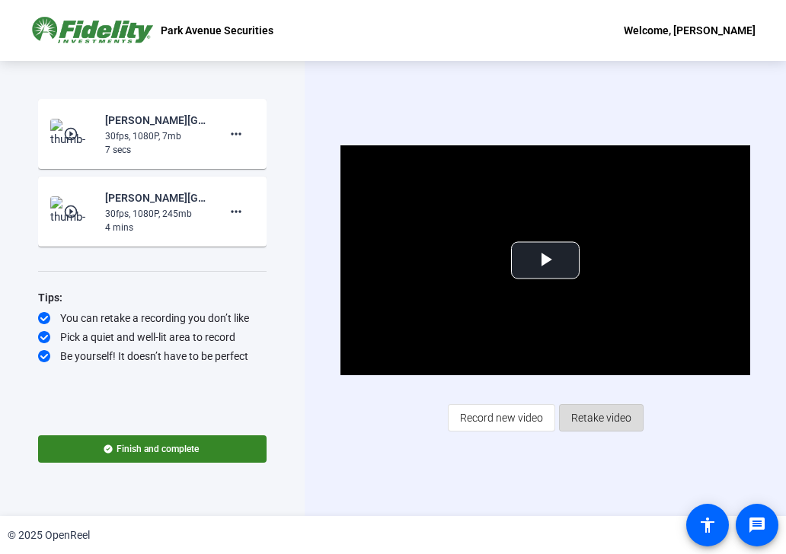
click at [600, 413] on span "Retake video" at bounding box center [601, 418] width 60 height 29
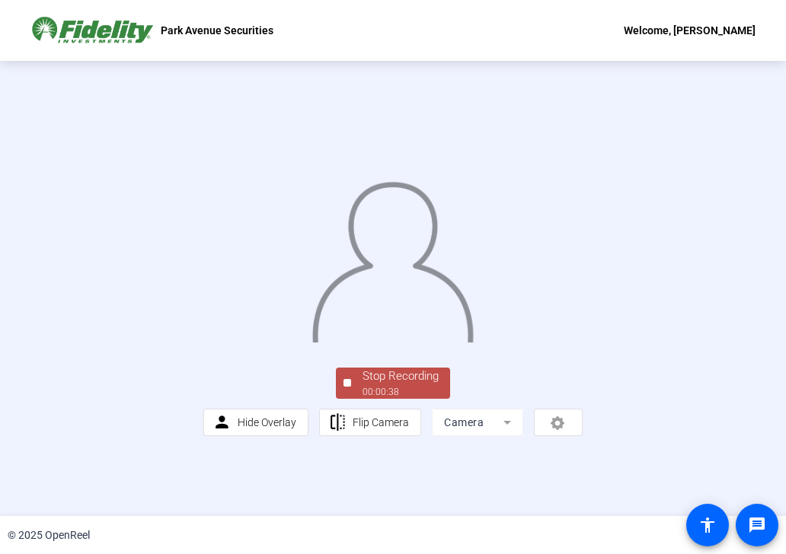
click at [405, 385] on div "Stop Recording" at bounding box center [400, 377] width 76 height 18
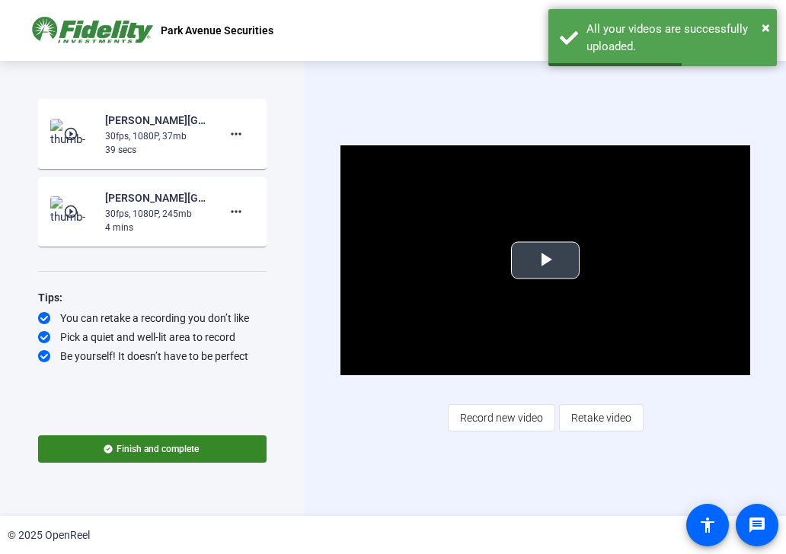
click at [545, 260] on span "Video Player" at bounding box center [545, 260] width 0 height 0
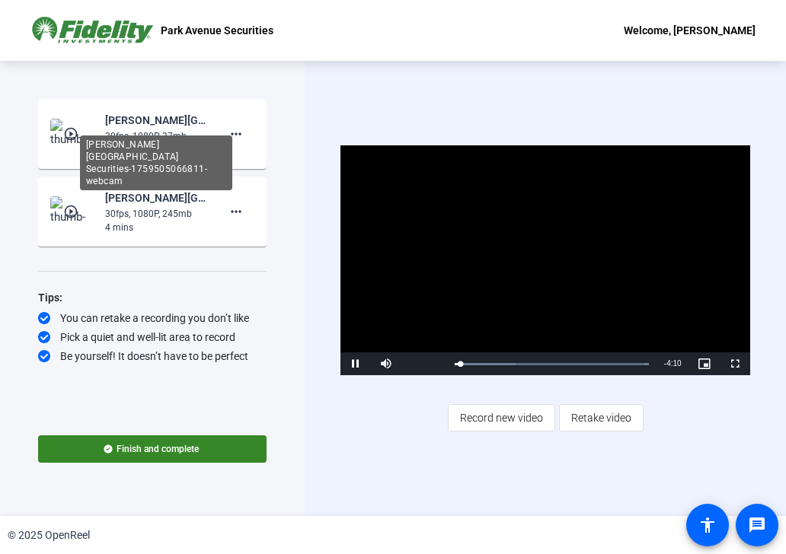
click at [126, 138] on div "[PERSON_NAME][GEOGRAPHIC_DATA] Securities-1759505066811-webcam" at bounding box center [156, 163] width 152 height 55
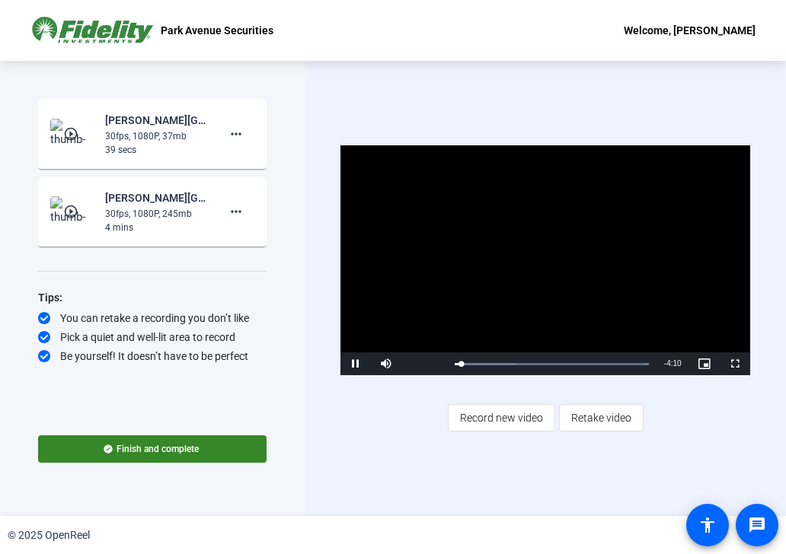
click at [48, 137] on mat-card-content "play_circle_outline [PERSON_NAME]-Park Avenue Securities-[GEOGRAPHIC_DATA] Secu…" at bounding box center [152, 134] width 228 height 70
click at [61, 136] on img at bounding box center [72, 134] width 45 height 30
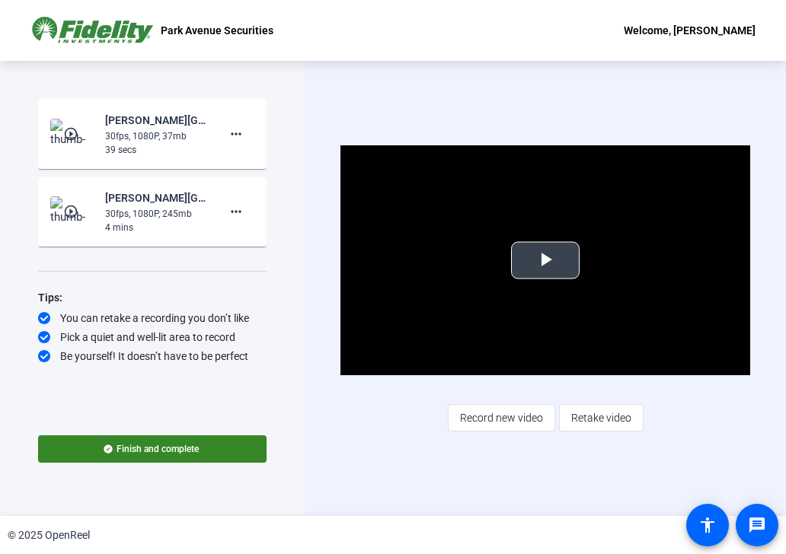
click at [545, 260] on span "Video Player" at bounding box center [545, 260] width 0 height 0
click at [590, 423] on span "Retake video" at bounding box center [601, 418] width 60 height 29
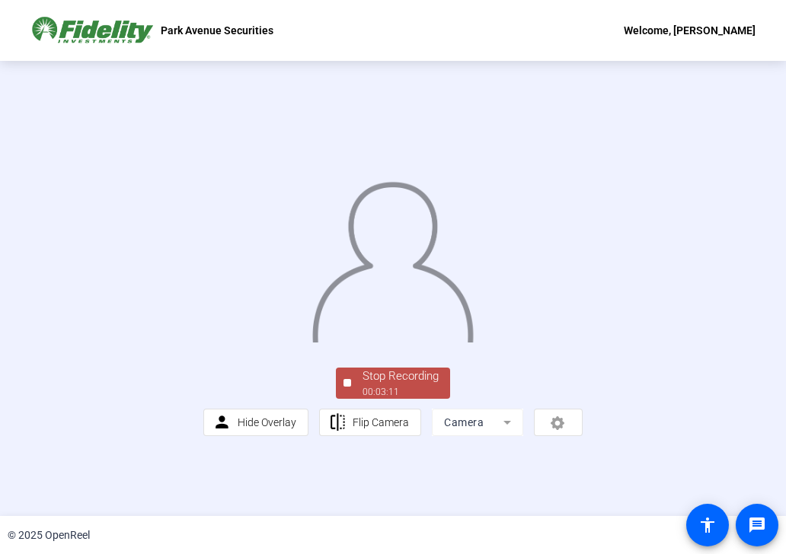
click at [400, 385] on div "Stop Recording" at bounding box center [400, 377] width 76 height 18
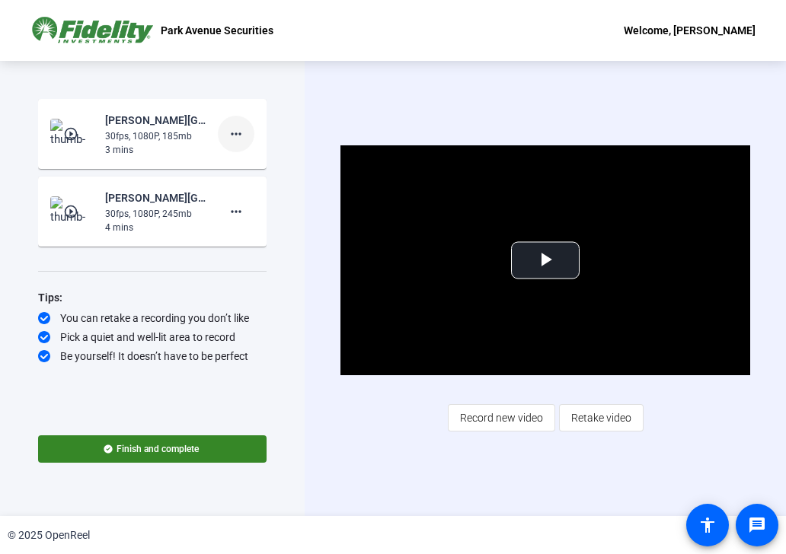
click at [236, 130] on mat-icon "more_horiz" at bounding box center [236, 134] width 18 height 18
click at [267, 168] on span "Delete clip" at bounding box center [260, 166] width 61 height 18
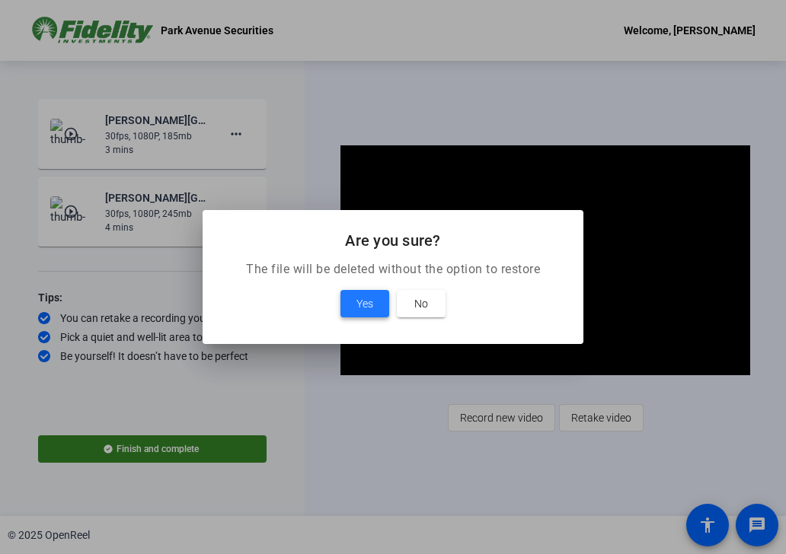
click at [372, 302] on span "Yes" at bounding box center [364, 304] width 17 height 18
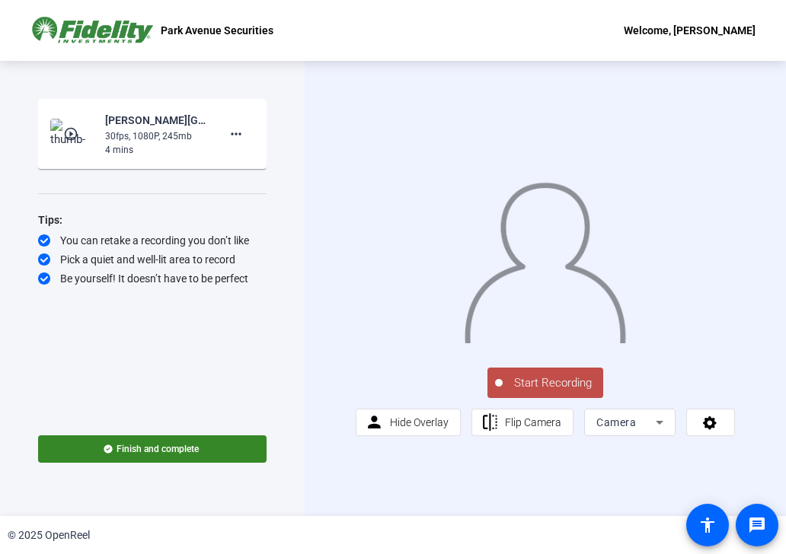
click at [512, 391] on span "Start Recording" at bounding box center [553, 384] width 101 height 18
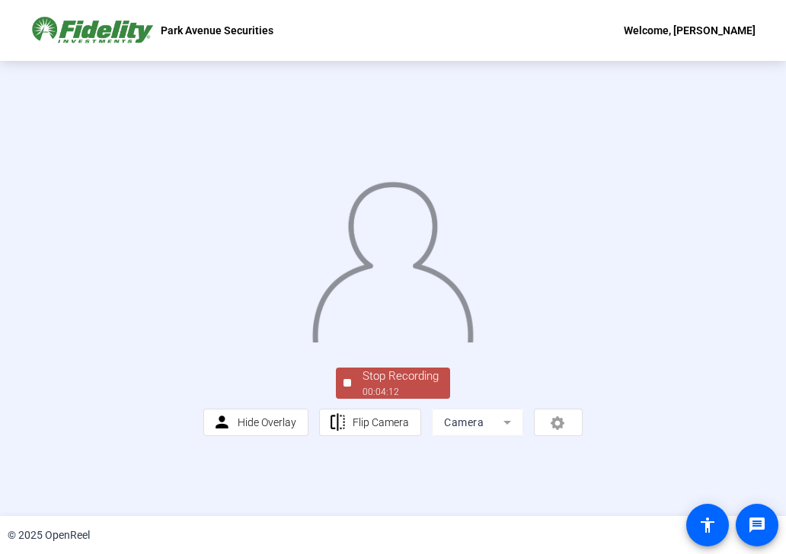
click at [353, 354] on div at bounding box center [392, 247] width 379 height 213
click at [359, 437] on div "Stop Recording 00:04:12 person Hide Overlay flip Flip Camera Camera" at bounding box center [392, 289] width 379 height 296
click at [362, 385] on div "Stop Recording" at bounding box center [400, 377] width 76 height 18
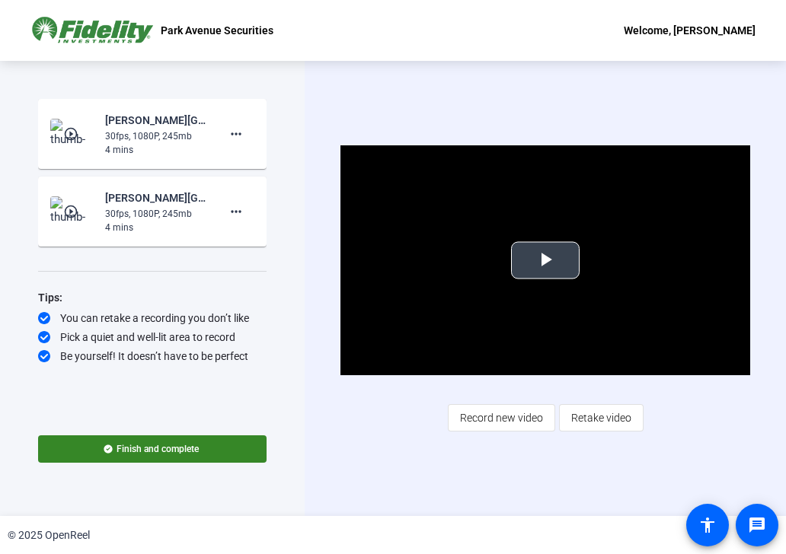
click at [545, 260] on span "Video Player" at bounding box center [545, 260] width 0 height 0
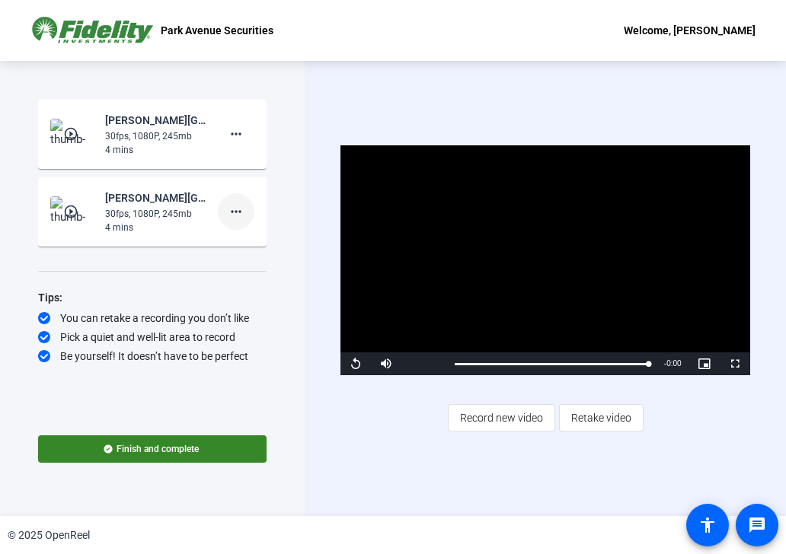
click at [239, 212] on mat-icon "more_horiz" at bounding box center [236, 212] width 18 height 18
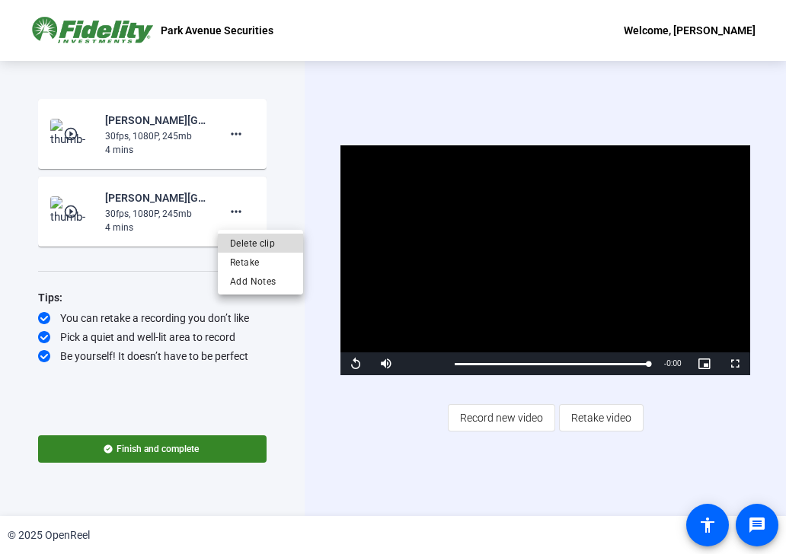
click at [263, 244] on span "Delete clip" at bounding box center [260, 244] width 61 height 18
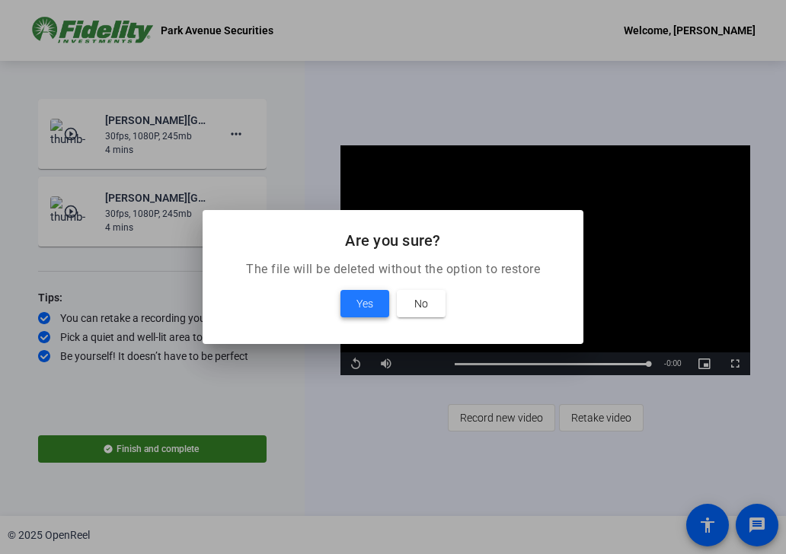
click at [350, 299] on span at bounding box center [364, 304] width 49 height 37
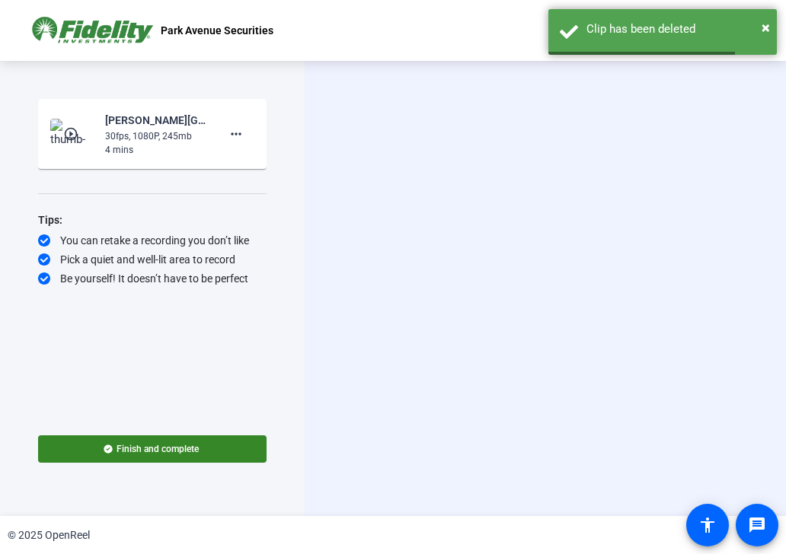
click at [159, 137] on div "30fps, 1080P, 245mb" at bounding box center [156, 136] width 102 height 14
click at [70, 139] on mat-icon "play_circle_outline" at bounding box center [72, 133] width 18 height 15
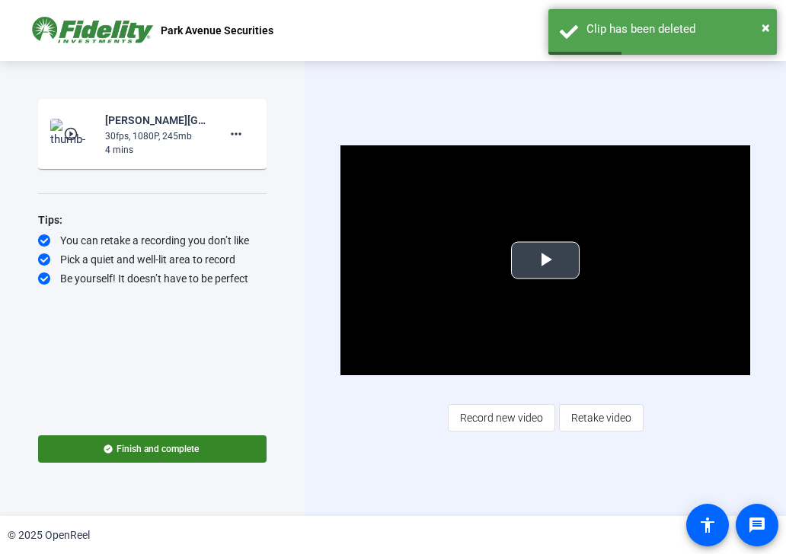
click at [545, 260] on span "Video Player" at bounding box center [545, 260] width 0 height 0
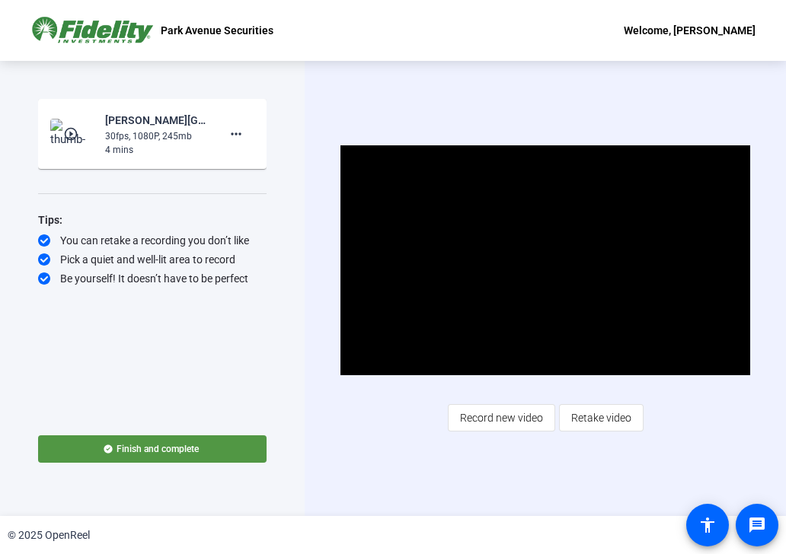
click at [234, 459] on span at bounding box center [152, 449] width 228 height 37
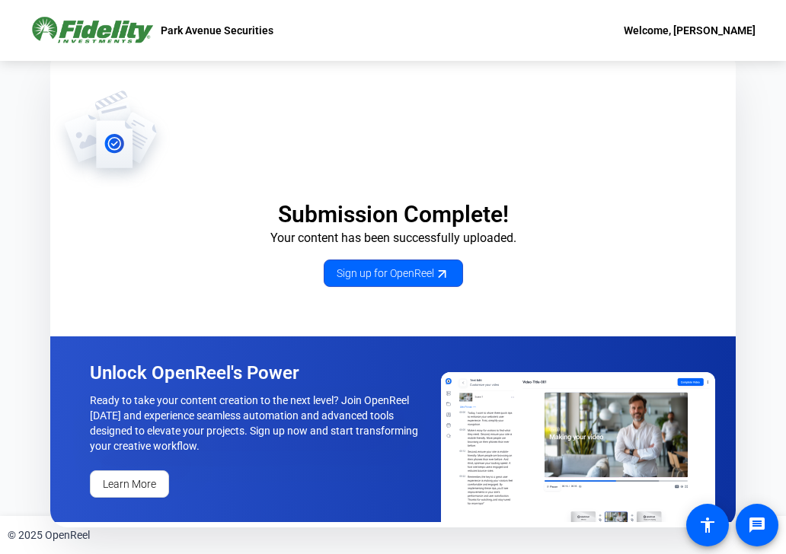
click at [245, 213] on p "Submission Complete!" at bounding box center [392, 214] width 685 height 29
